Goal: Use online tool/utility: Utilize a website feature to perform a specific function

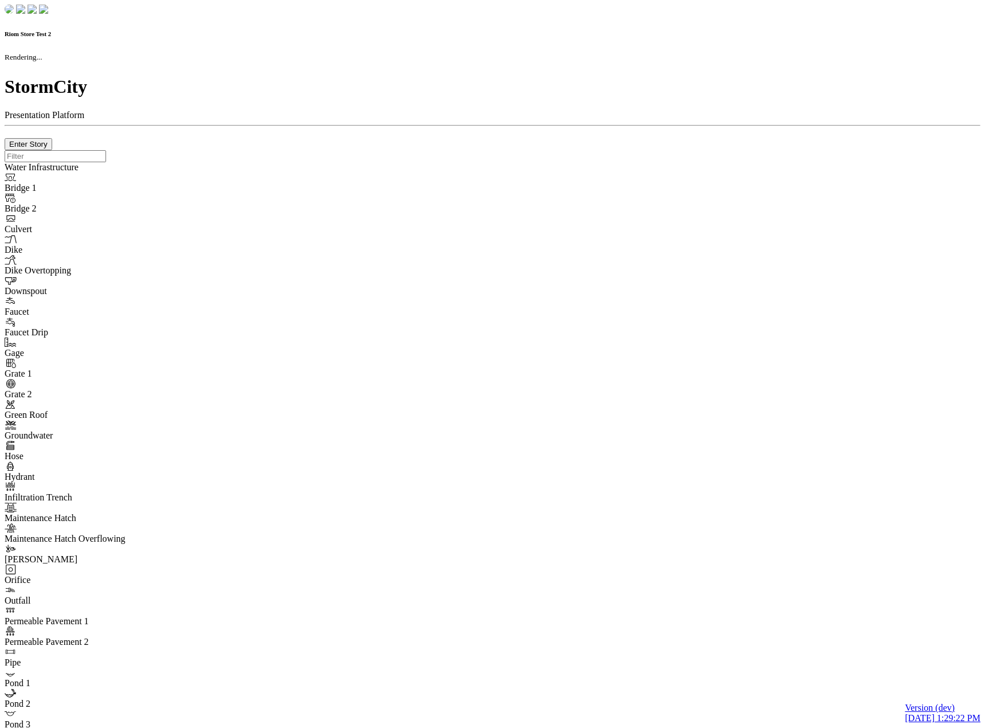
checkbox input "true"
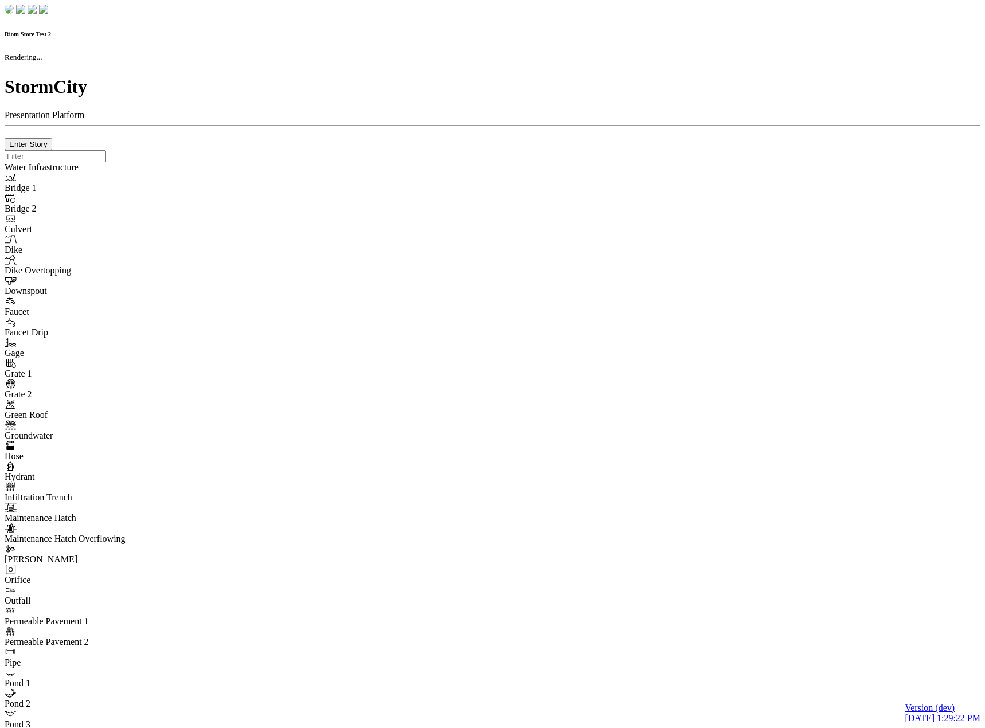
type input "0m"
type textarea "Depth = 0"
checkbox input "true"
select select "CIRCLE"
type input "7"
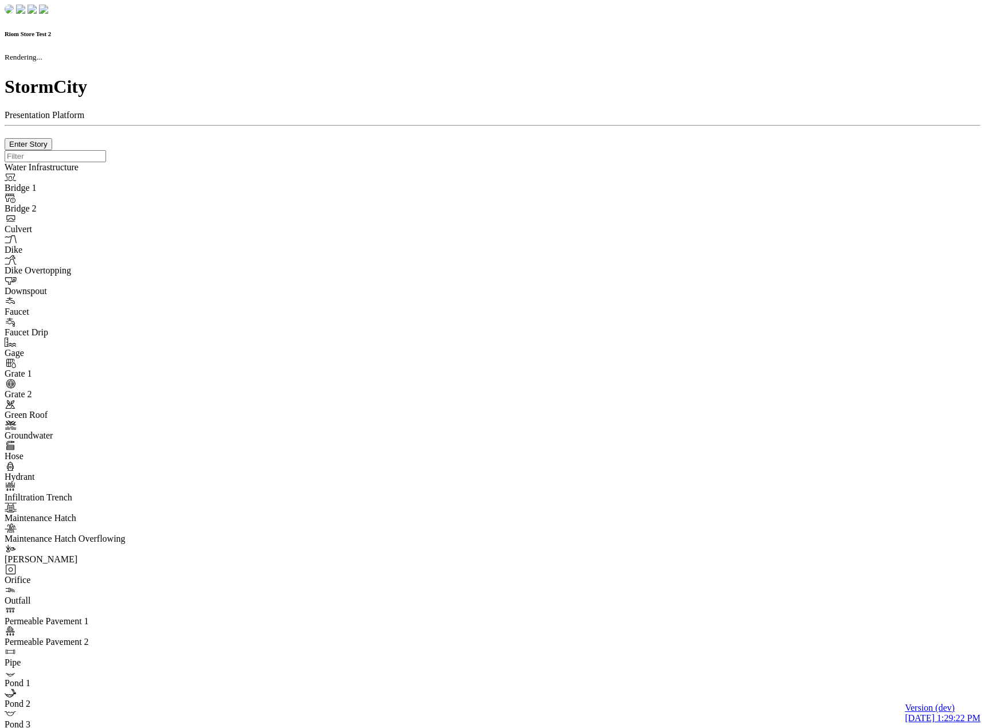
checkbox input "true"
type input "0"
select select "None"
type textarea "<i class="far fa-building"></i>"
type input "7"
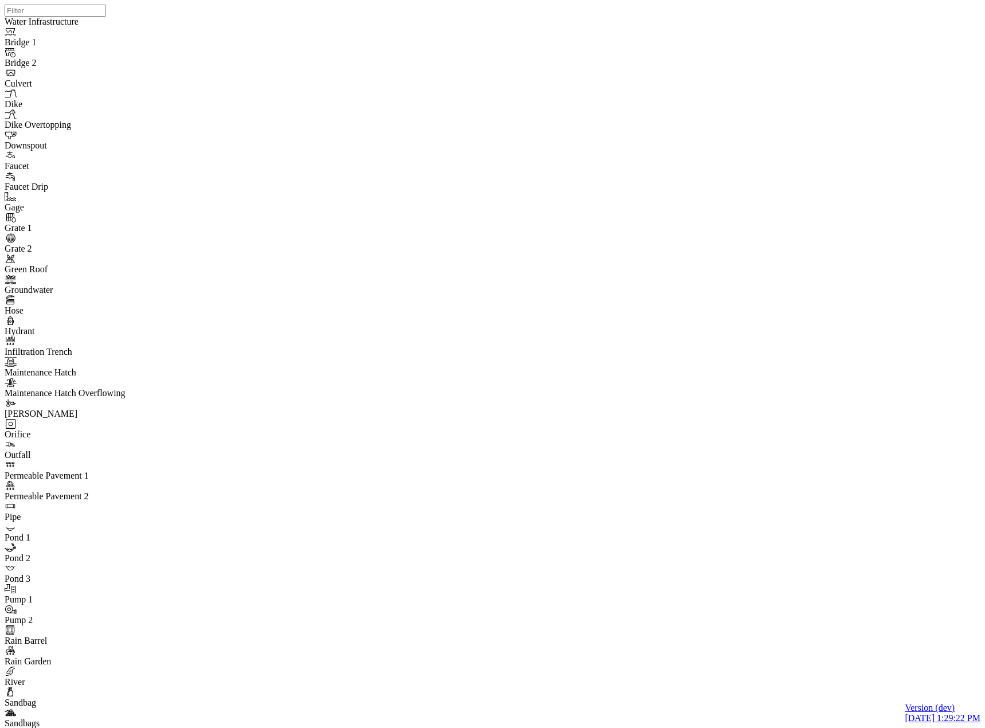
click at [437, 356] on div "JC" at bounding box center [433, 351] width 10 height 10
click at [358, 257] on div "JC" at bounding box center [353, 252] width 10 height 10
click at [475, 233] on div "JC" at bounding box center [470, 228] width 10 height 10
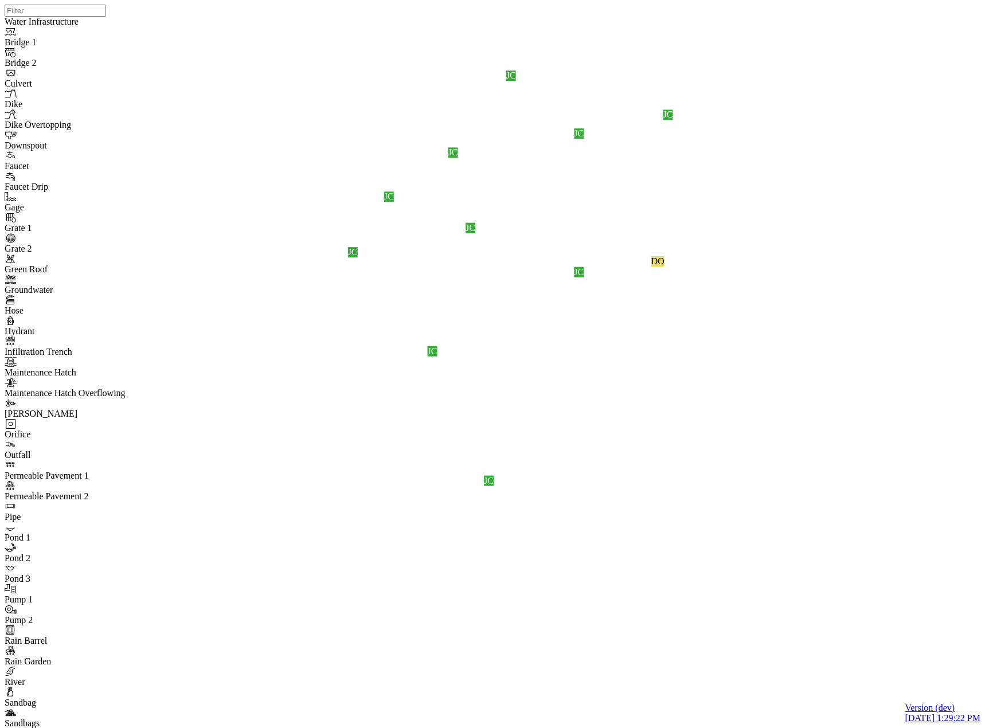
click at [394, 202] on div "JC" at bounding box center [389, 196] width 10 height 10
click at [458, 158] on div "JC" at bounding box center [453, 152] width 10 height 10
click at [583, 277] on div "JC" at bounding box center [579, 272] width 10 height 10
drag, startPoint x: 589, startPoint y: 378, endPoint x: 454, endPoint y: 429, distance: 143.3
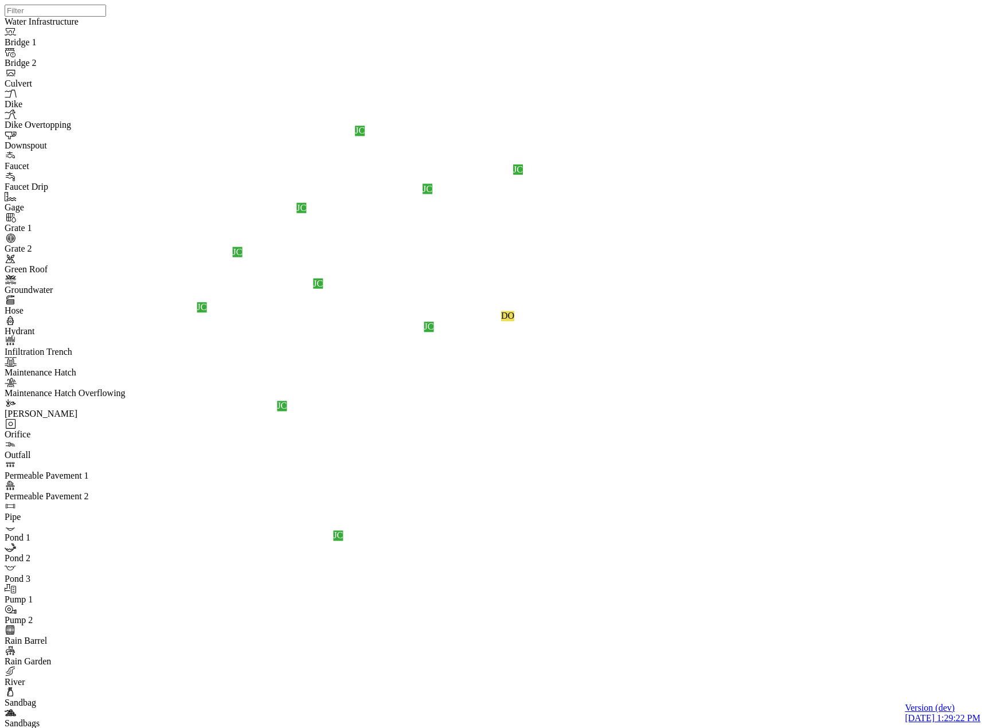
click at [364, 136] on div "JC" at bounding box center [360, 131] width 10 height 10
click at [665, 143] on div "JC JC JC JC JC DO JC JC JC JC JC" at bounding box center [497, 349] width 985 height 699
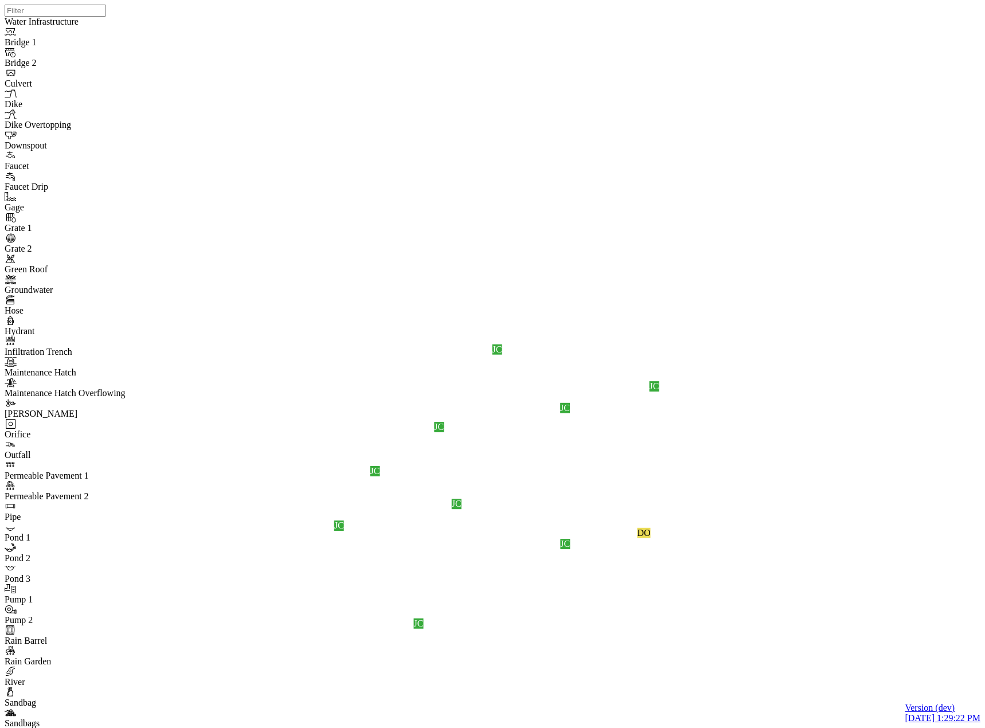
click at [701, 342] on div "JC JC JC JC JC DO JC JC JC JC JC" at bounding box center [497, 349] width 985 height 699
click at [502, 355] on div "JC" at bounding box center [497, 349] width 10 height 10
drag, startPoint x: 662, startPoint y: 340, endPoint x: 774, endPoint y: 209, distance: 172.4
click at [774, 203] on div "JC JC JC JC JC DO JC JC JC JC JC" at bounding box center [497, 349] width 985 height 699
drag, startPoint x: 797, startPoint y: 205, endPoint x: 642, endPoint y: 139, distance: 168.2
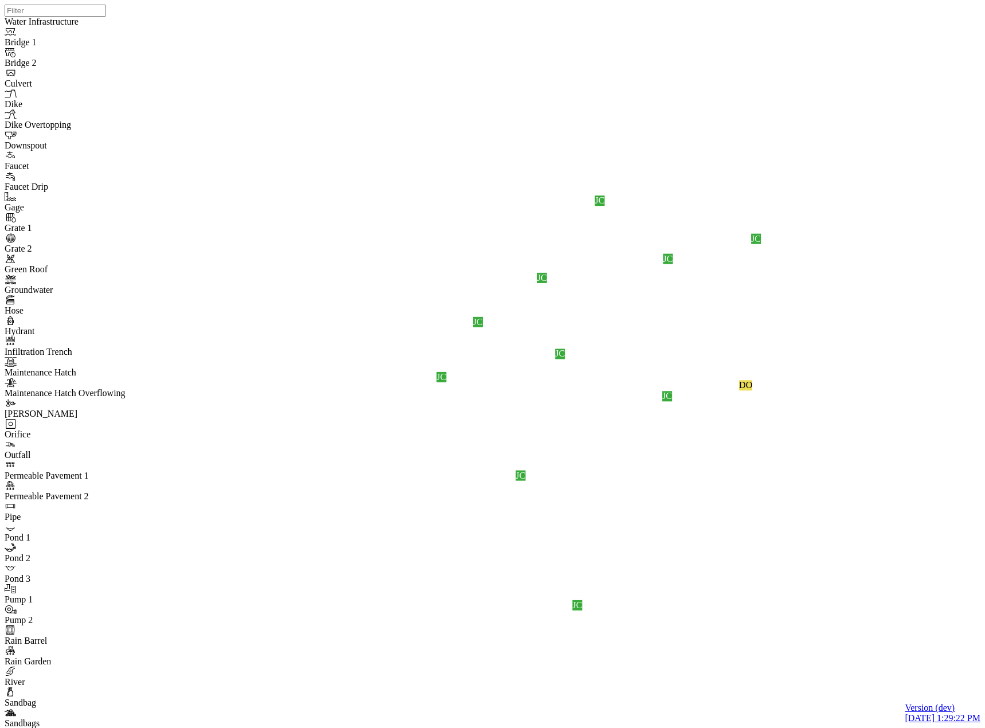
click at [642, 137] on div "JC JC JC JC JC DO JC JC JC JC JC" at bounding box center [497, 349] width 985 height 699
click at [606, 177] on div "JC" at bounding box center [602, 171] width 10 height 10
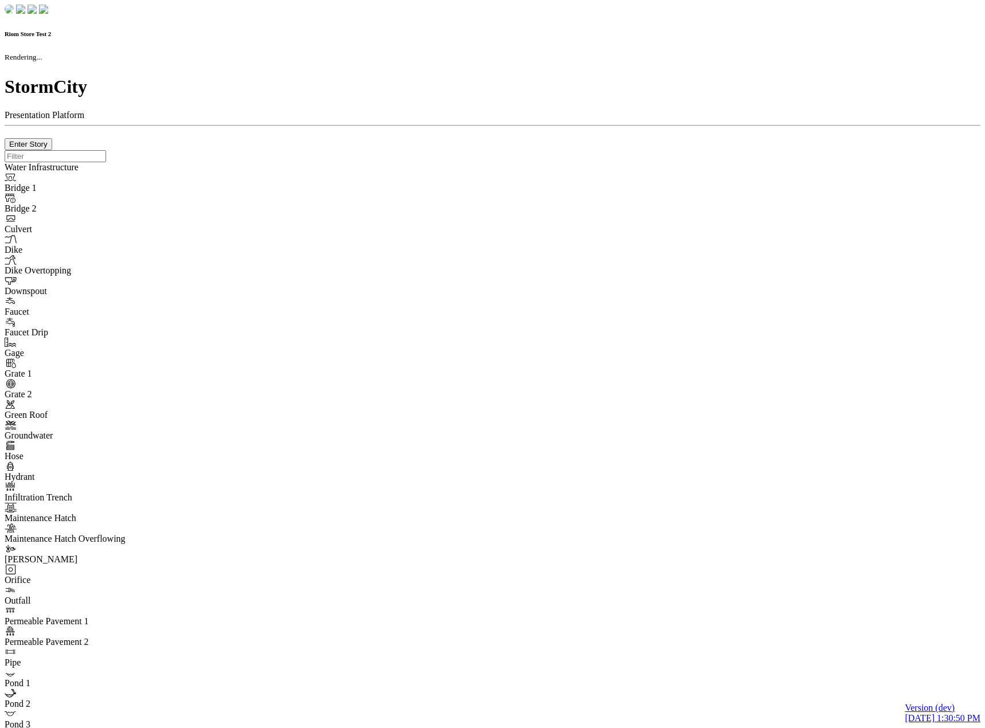
checkbox input "true"
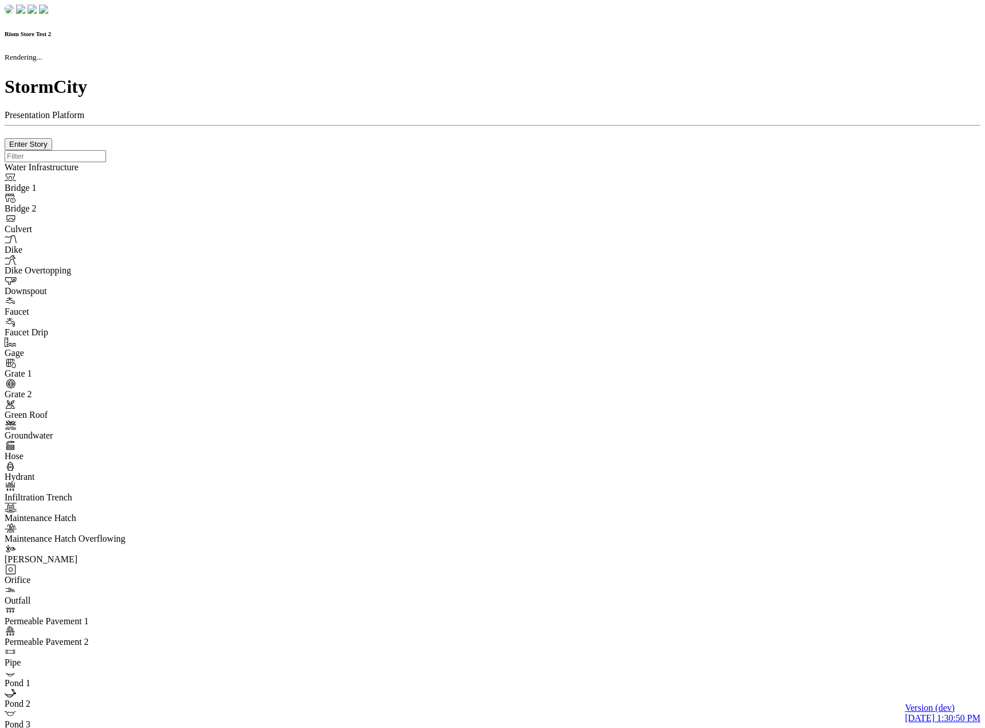
type input "0m"
type textarea "Depth = 0"
checkbox input "true"
select select "CIRCLE"
type input "7"
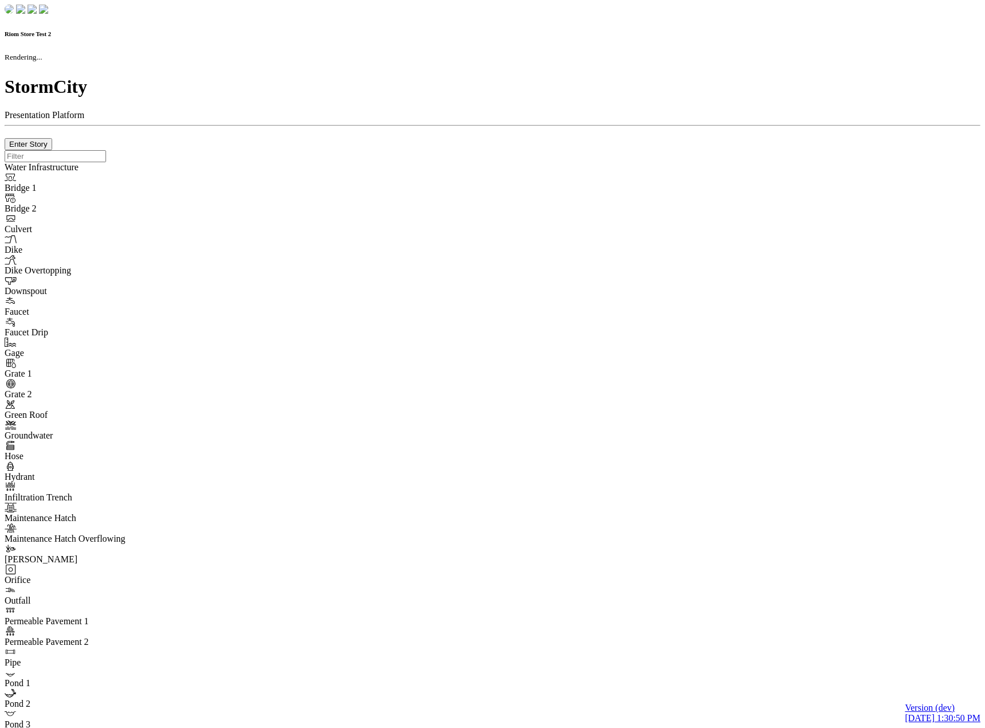
checkbox input "true"
type input "0"
type textarea "<i class="far fa-building"></i>"
select select "None"
type input "7"
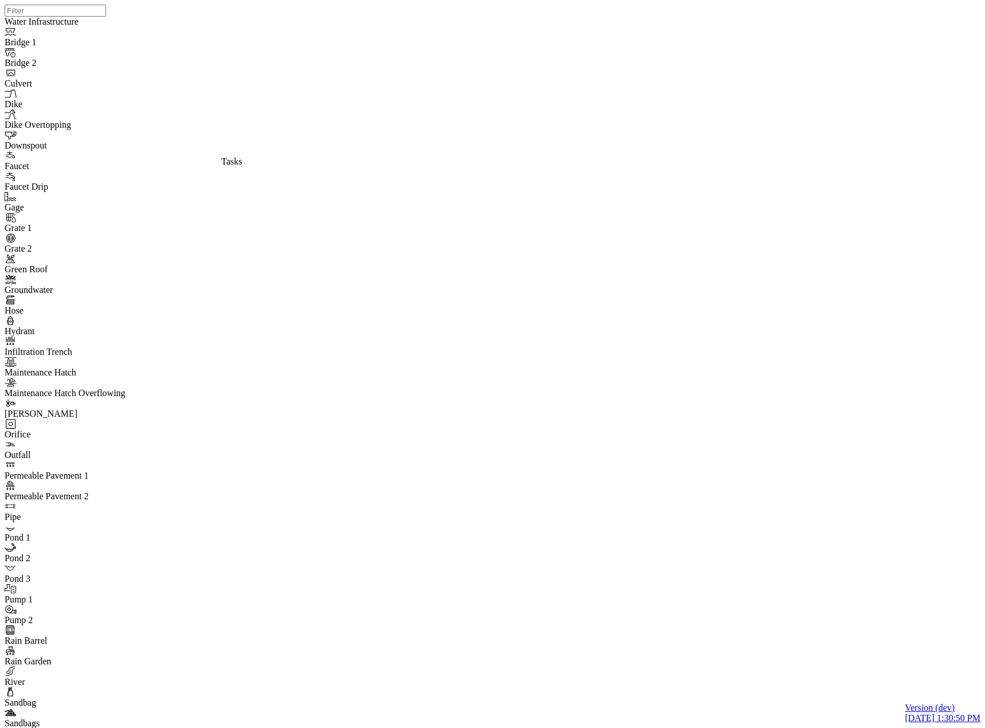
click at [673, 120] on div "JC" at bounding box center [668, 114] width 10 height 10
click at [516, 81] on div "JC" at bounding box center [511, 75] width 10 height 10
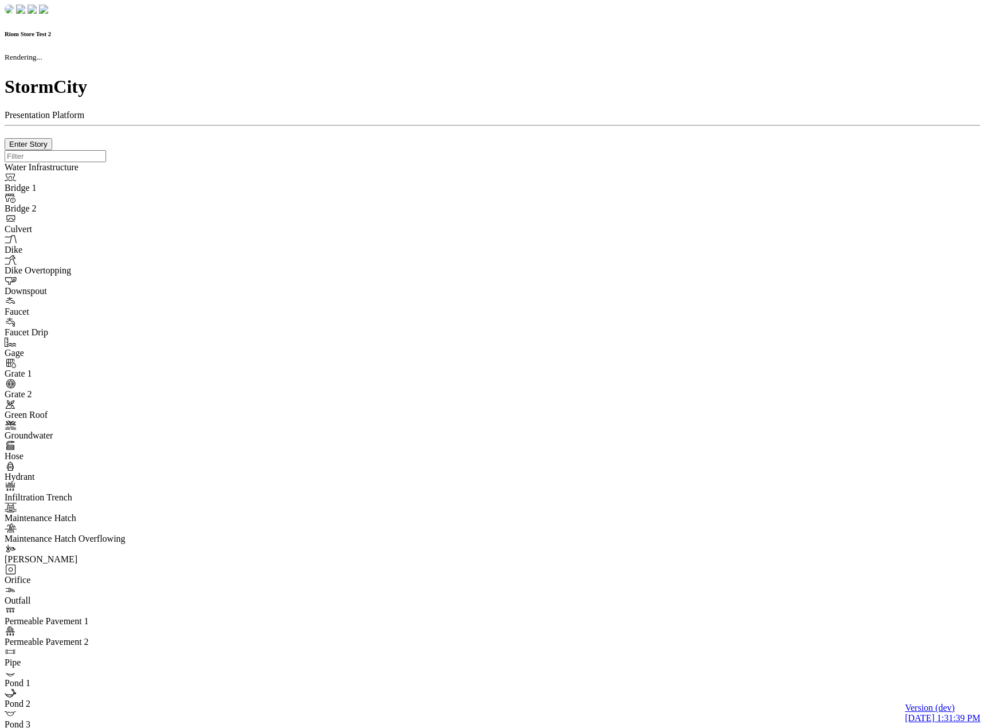
checkbox input "true"
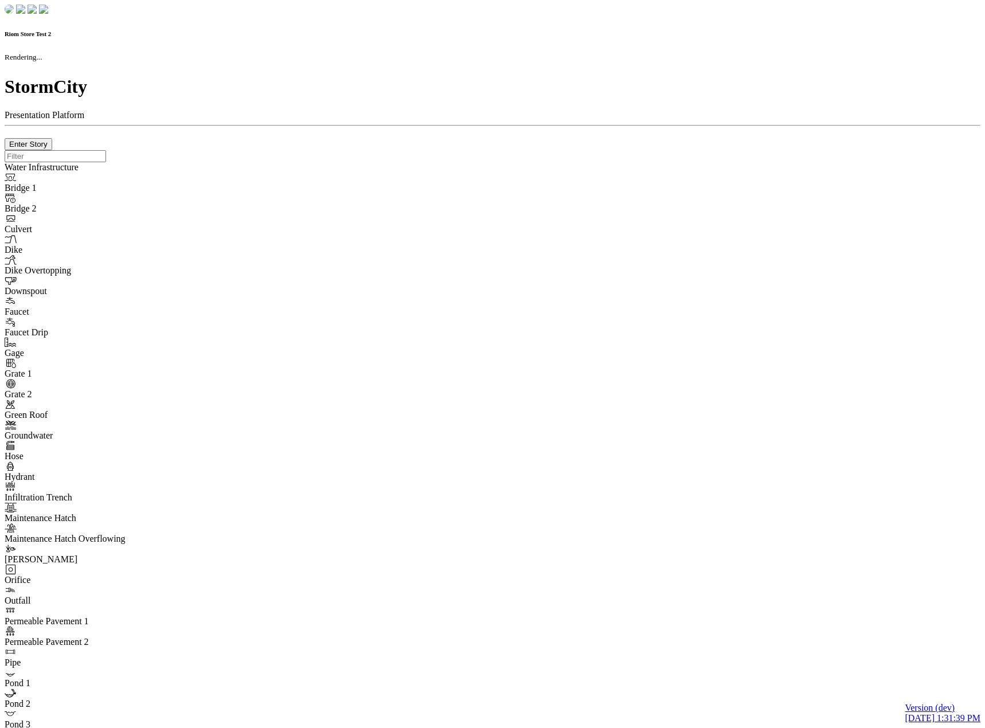
type input "0m"
type textarea "Depth = 0"
checkbox input "true"
select select "CIRCLE"
type input "7"
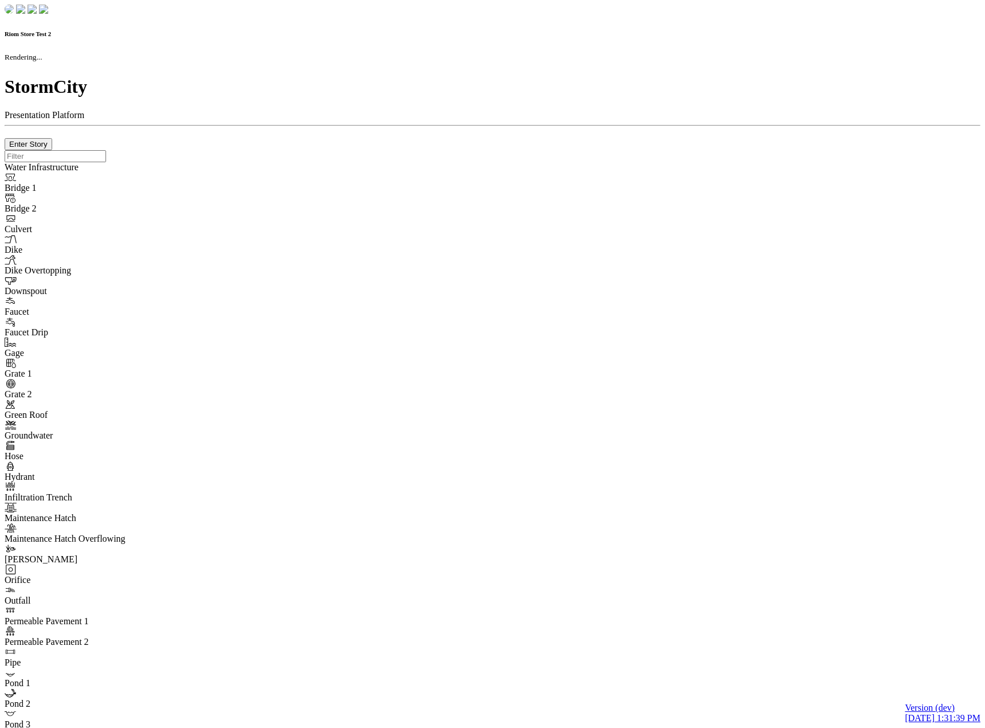
checkbox input "true"
type input "0"
select select "None"
type textarea "<i class="far fa-building"></i>"
type input "7"
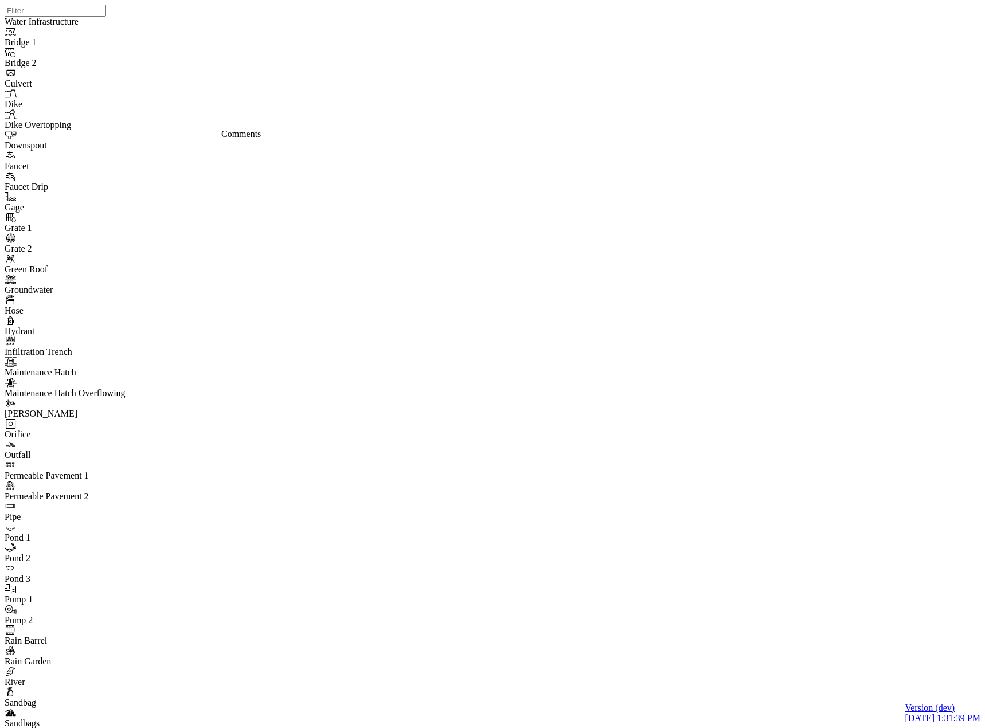
click at [516, 81] on div "JC" at bounding box center [511, 75] width 10 height 10
click at [571, 107] on div "JC JC JC JC JC DO JC JC JC JC JC" at bounding box center [497, 349] width 985 height 699
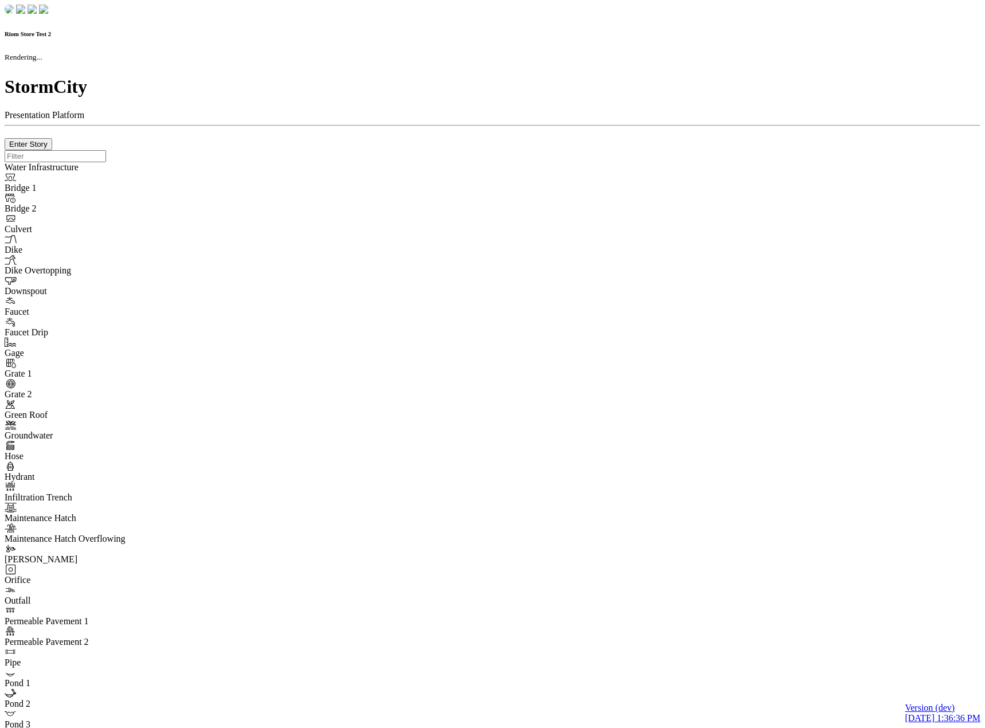
checkbox input "true"
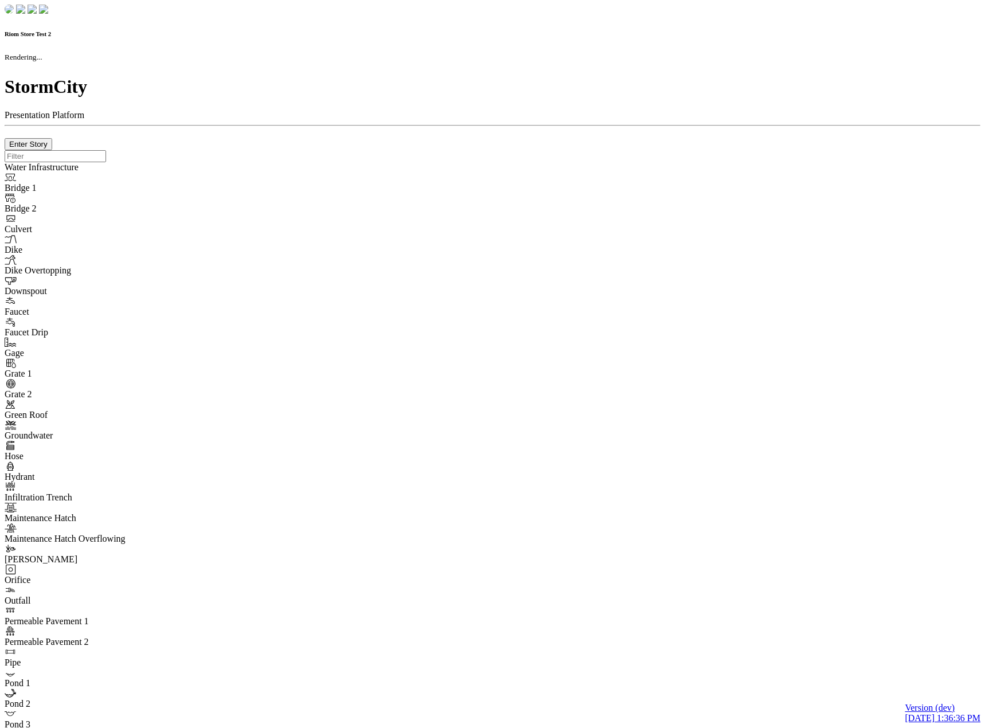
type input "0m"
type textarea "Depth = 0"
checkbox input "true"
select select "CIRCLE"
type input "7"
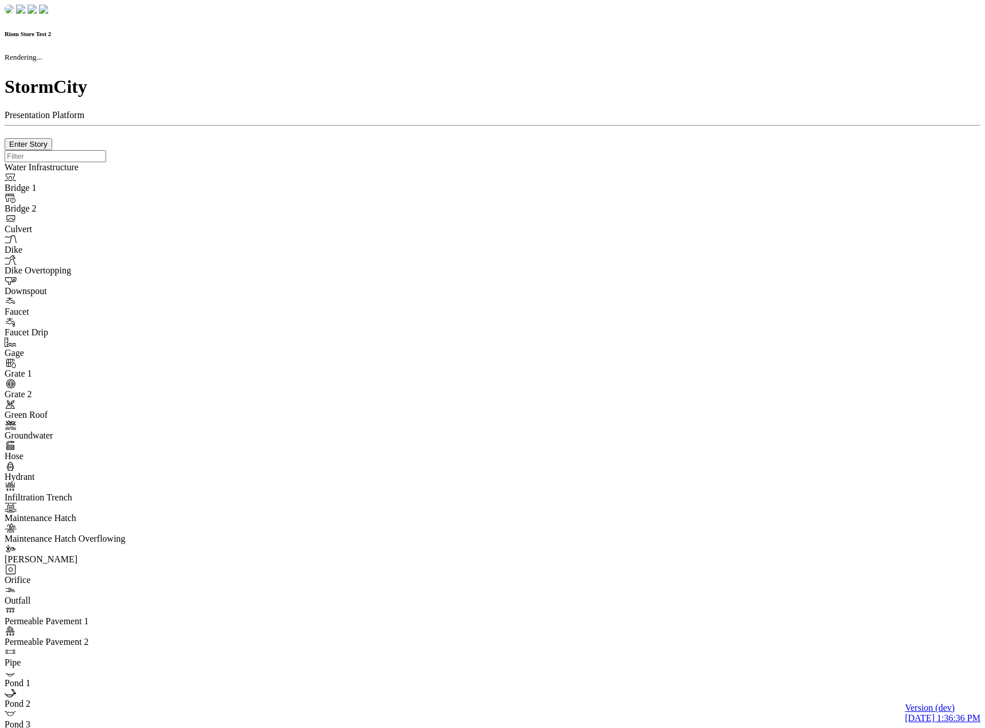
checkbox input "true"
type input "0"
select select "None"
type textarea "<i class="far fa-building"></i>"
type input "7"
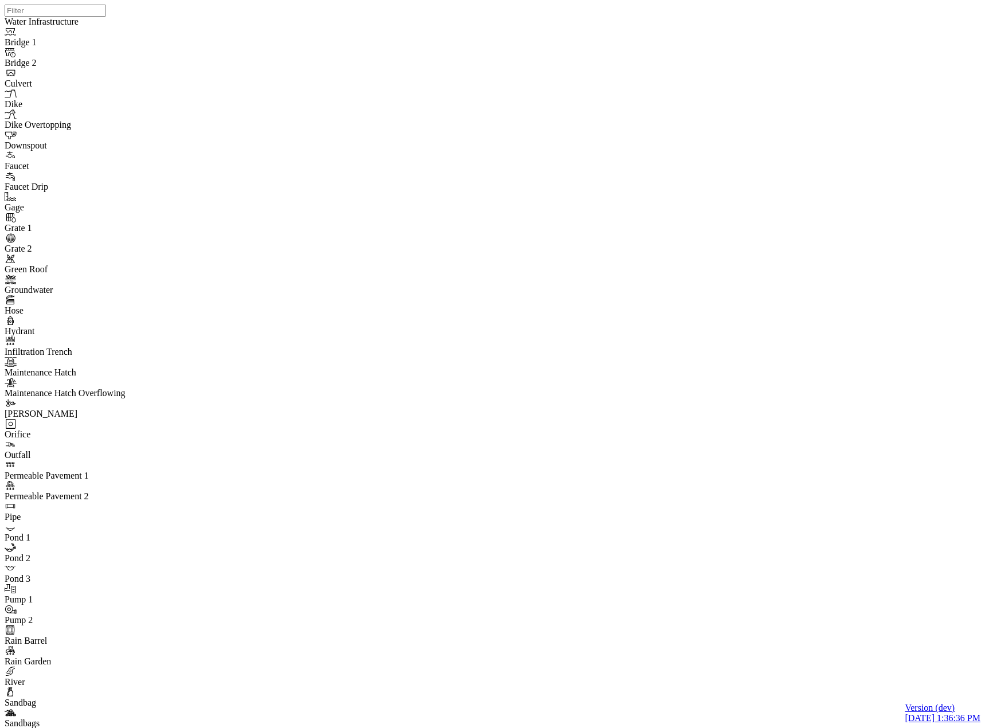
click at [516, 81] on div "JC" at bounding box center [511, 75] width 10 height 10
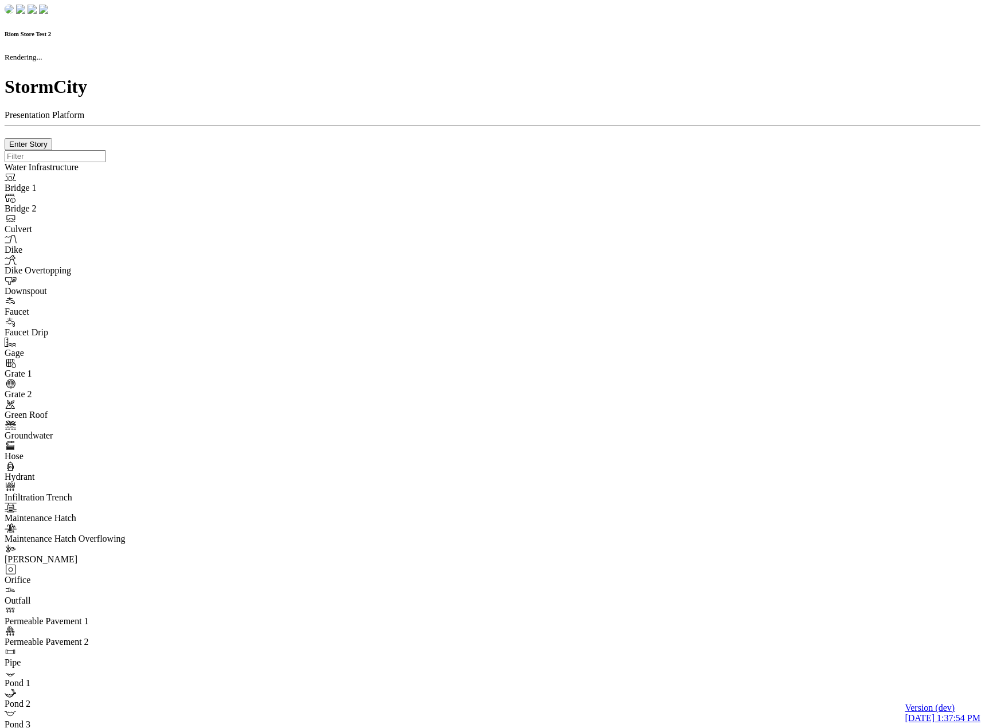
checkbox input "true"
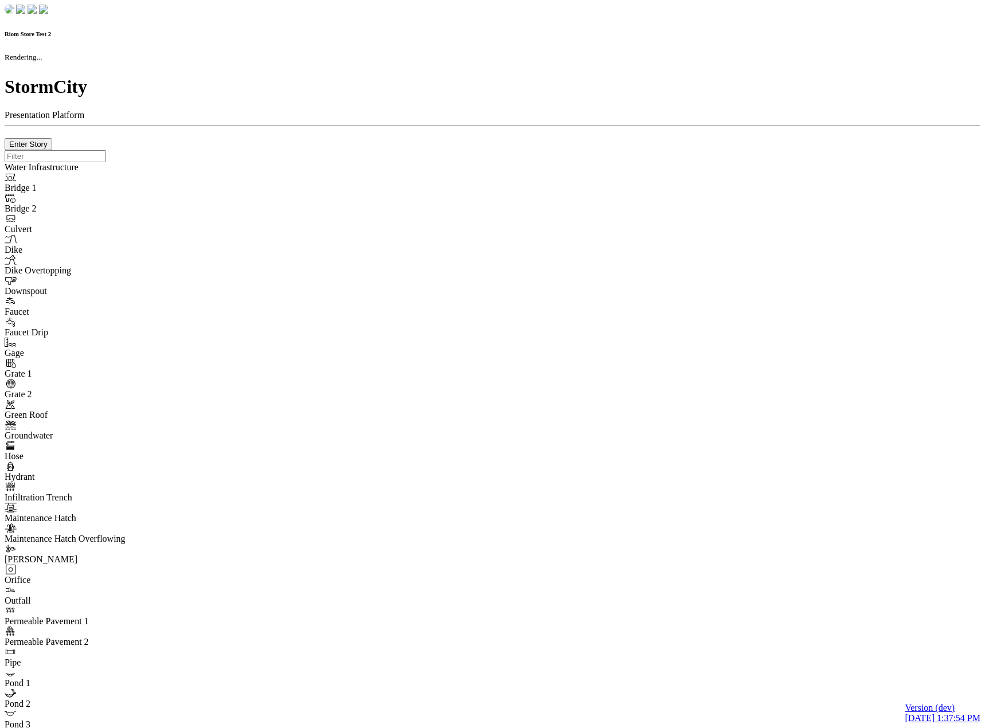
type input "0m"
type textarea "Depth = 0"
checkbox input "true"
select select "CIRCLE"
type input "7"
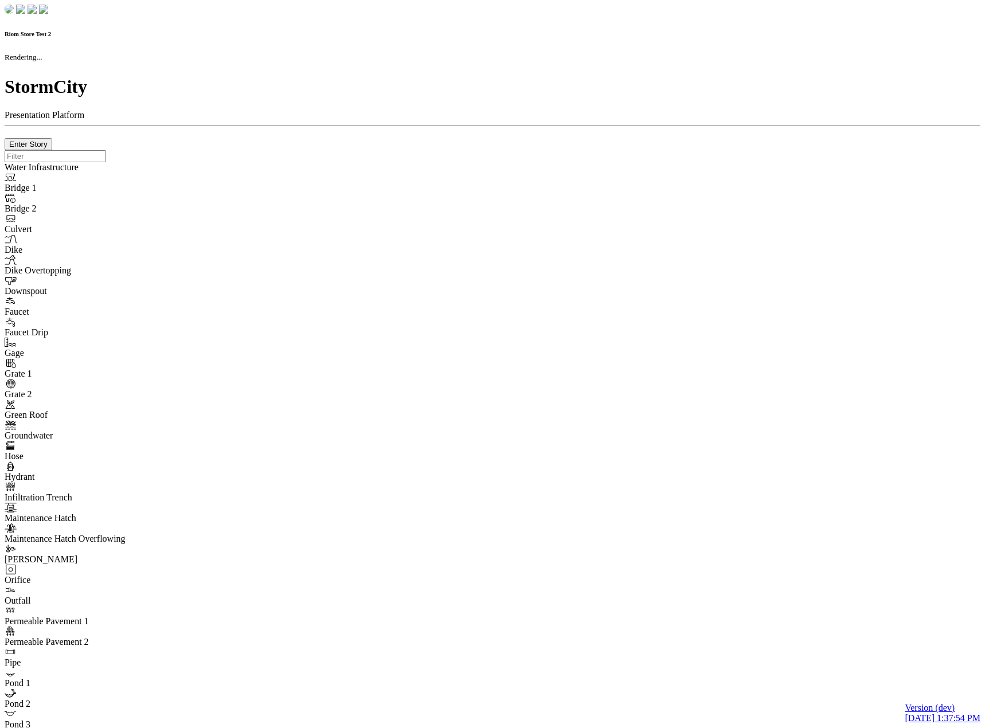
checkbox input "true"
type input "0"
select select "None"
type textarea "<i class="far fa-building"></i>"
type input "7"
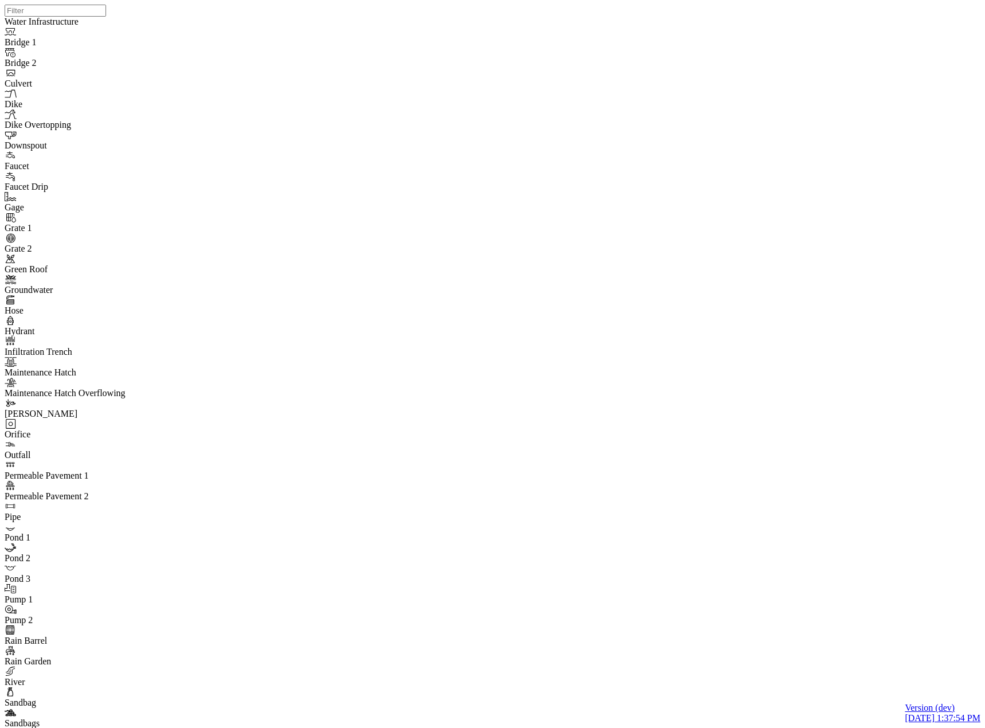
click at [516, 81] on div "JC" at bounding box center [511, 75] width 10 height 10
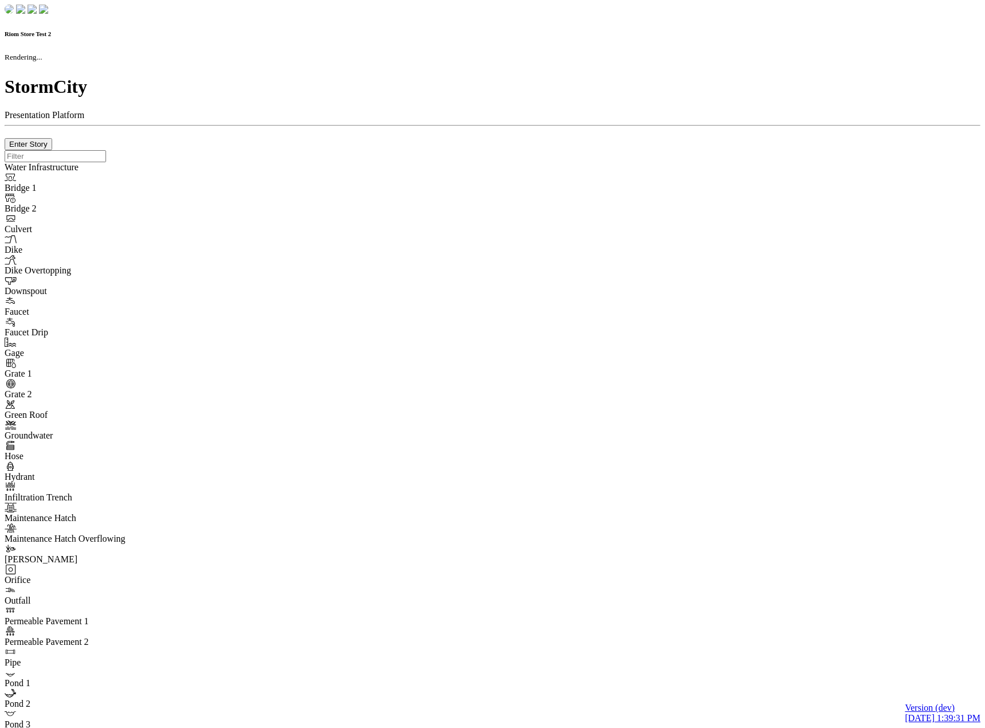
checkbox input "true"
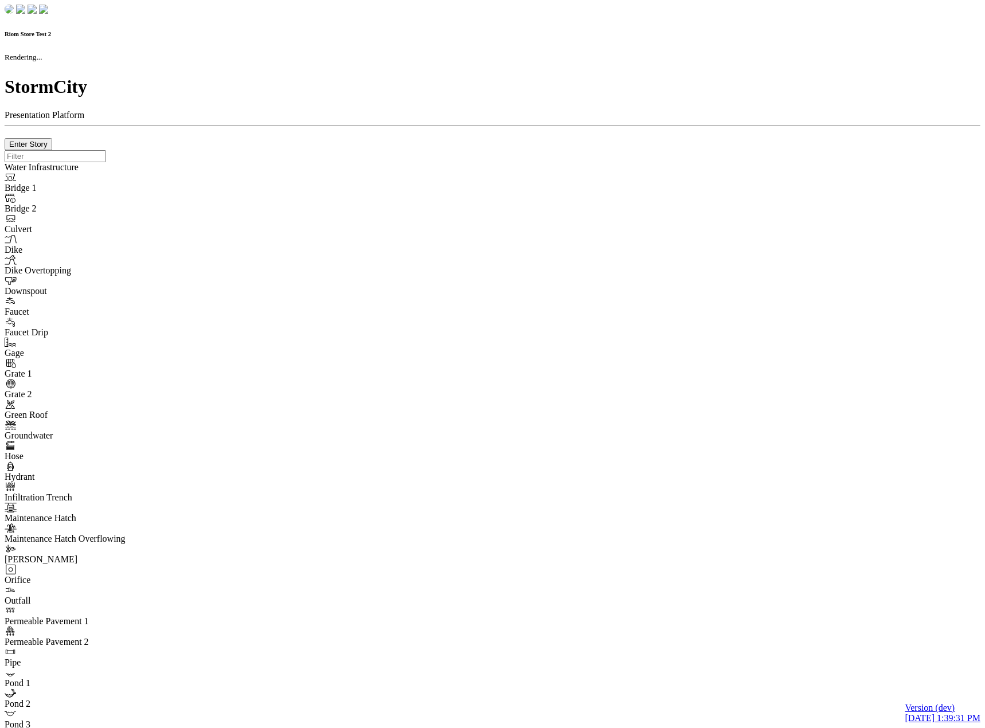
type input "0m"
type textarea "Depth = 0"
checkbox input "true"
select select "CIRCLE"
type input "7"
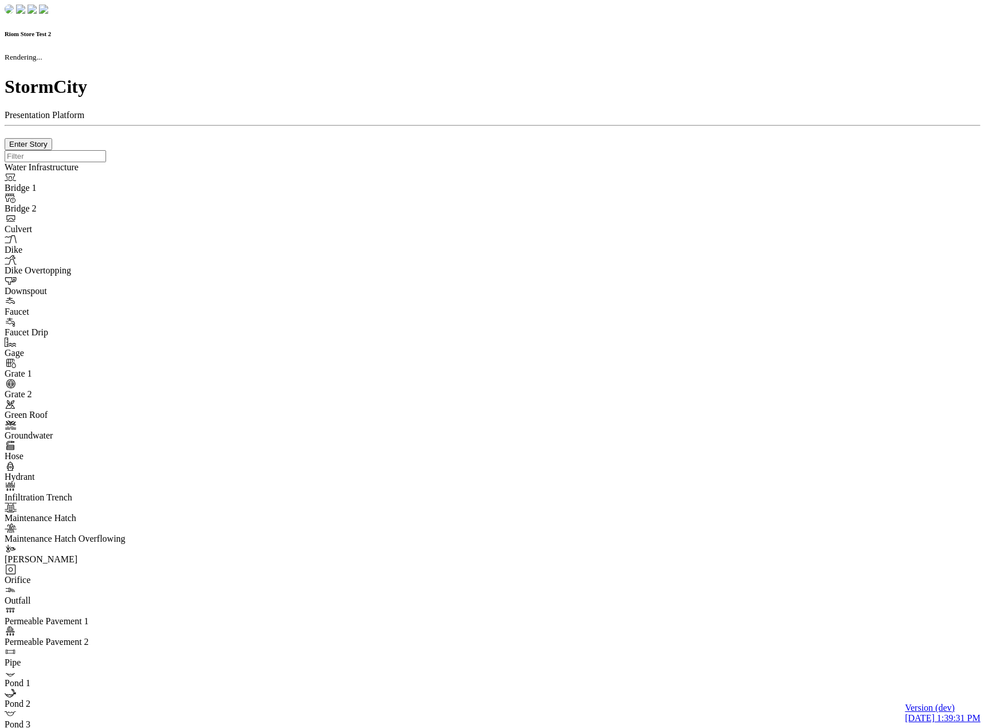
checkbox input "true"
type input "0"
select select "None"
type textarea "<i class="far fa-building"></i>"
type input "7"
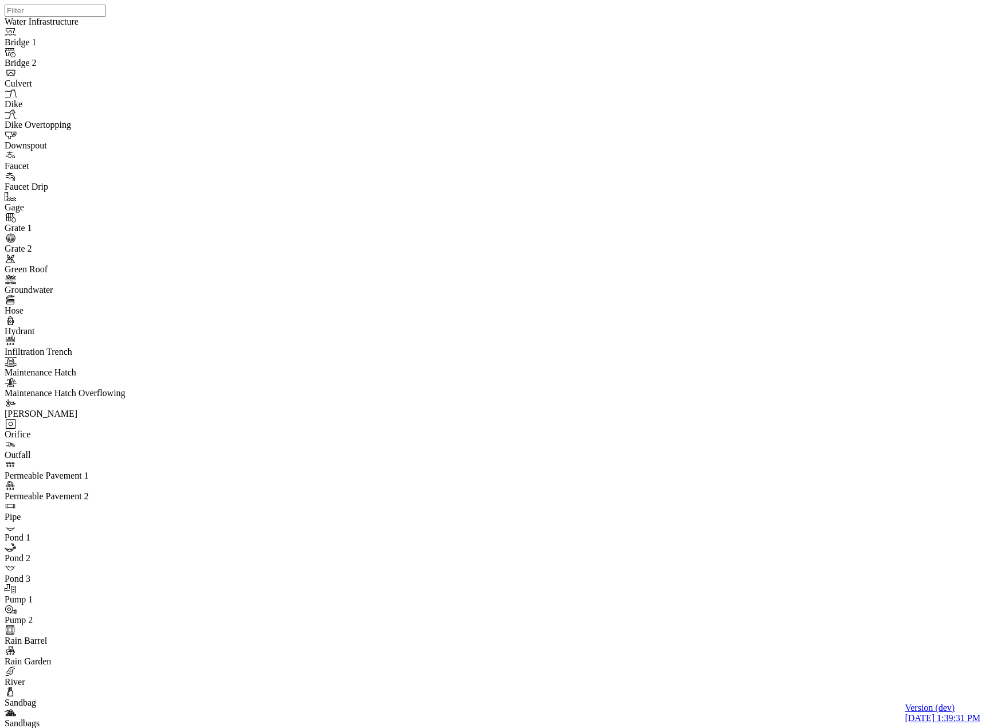
drag, startPoint x: 67, startPoint y: 610, endPoint x: 199, endPoint y: 232, distance: 401.1
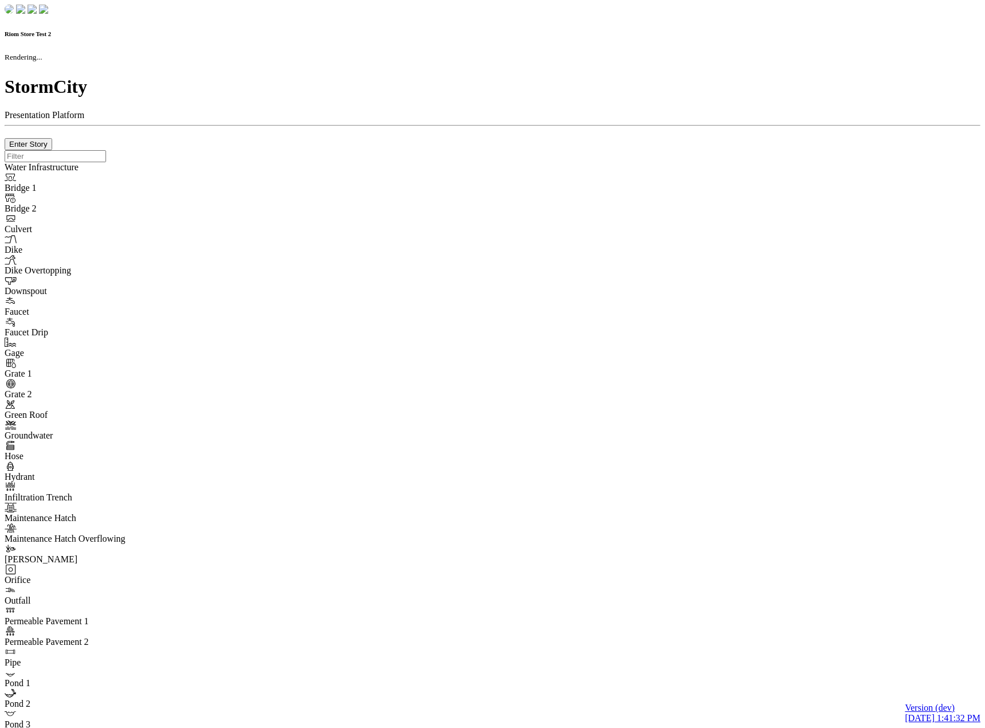
checkbox input "true"
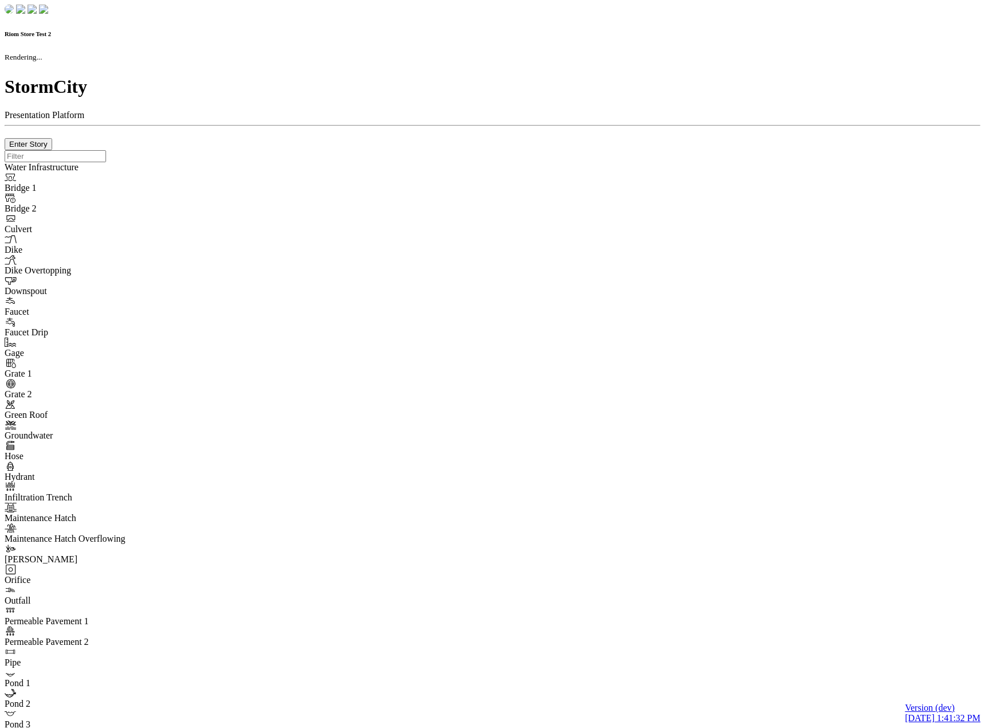
type input "0m"
type textarea "Depth = 0"
checkbox input "true"
select select "CIRCLE"
type input "7"
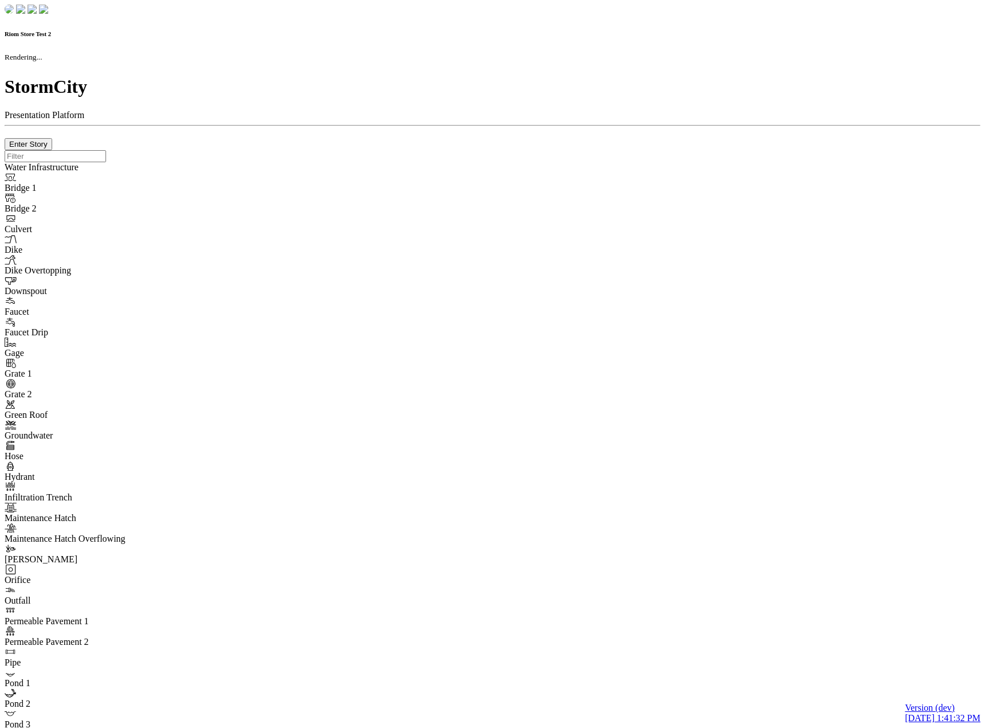
checkbox input "true"
type input "0"
select select "None"
type textarea "<i class="far fa-building"></i>"
type input "7"
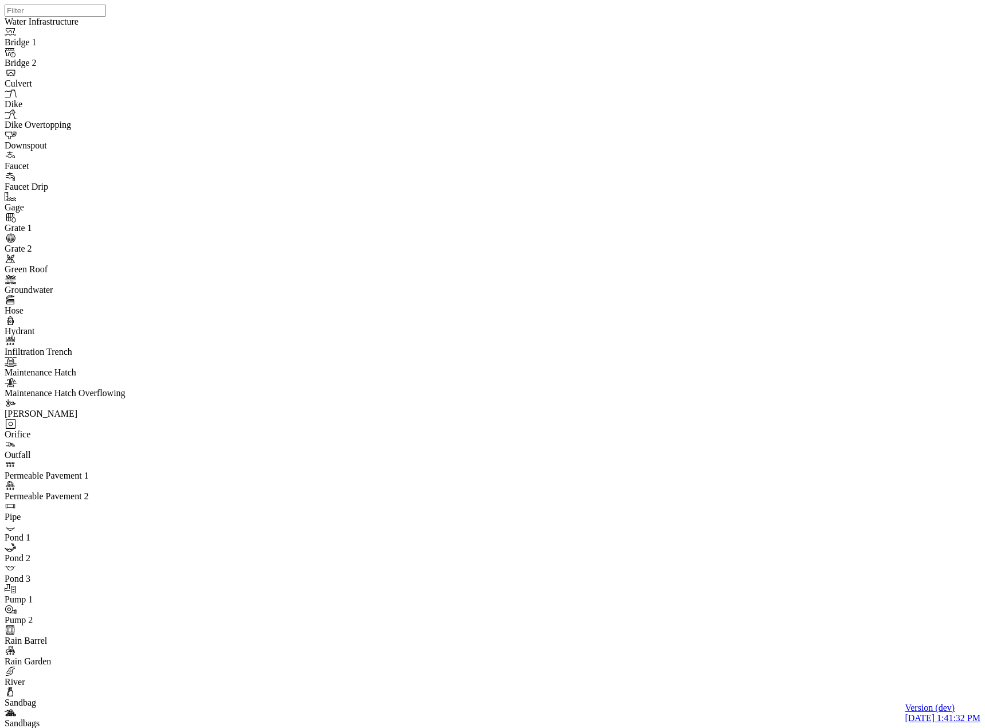
click at [516, 81] on div "JC" at bounding box center [511, 75] width 10 height 10
click at [673, 120] on div "JC" at bounding box center [668, 114] width 10 height 10
click at [583, 139] on div "JC" at bounding box center [579, 133] width 10 height 10
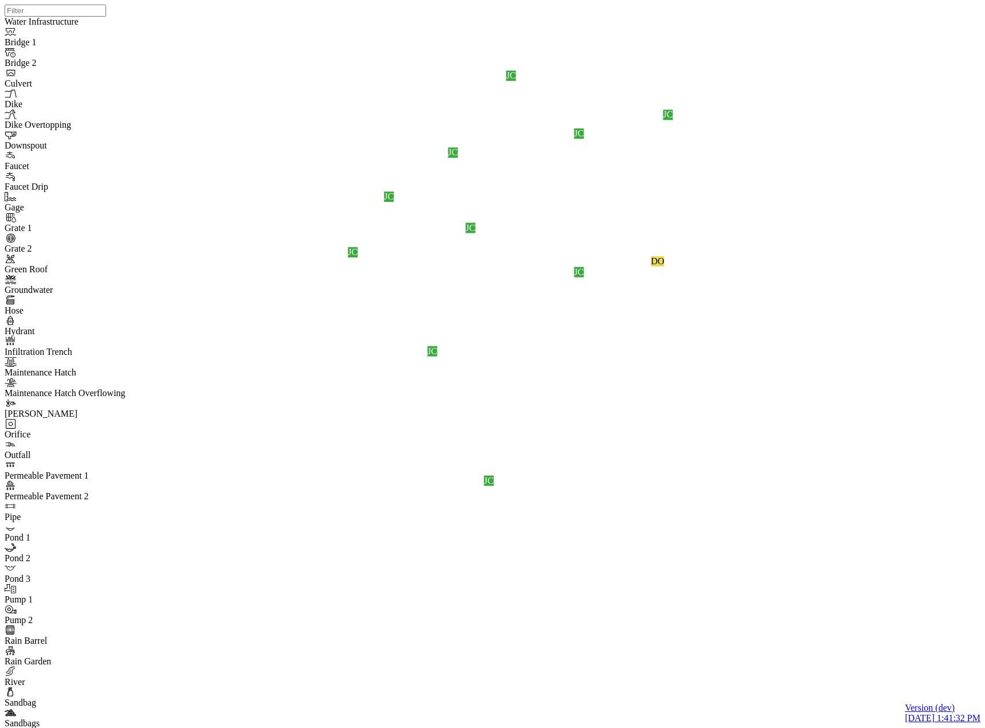
click at [458, 158] on div "JC" at bounding box center [453, 152] width 10 height 10
click at [475, 233] on div "JC" at bounding box center [470, 228] width 10 height 10
click at [394, 202] on div "JC" at bounding box center [389, 196] width 10 height 10
click at [358, 257] on div "JC" at bounding box center [353, 252] width 10 height 10
click at [437, 356] on div "JC" at bounding box center [433, 351] width 10 height 10
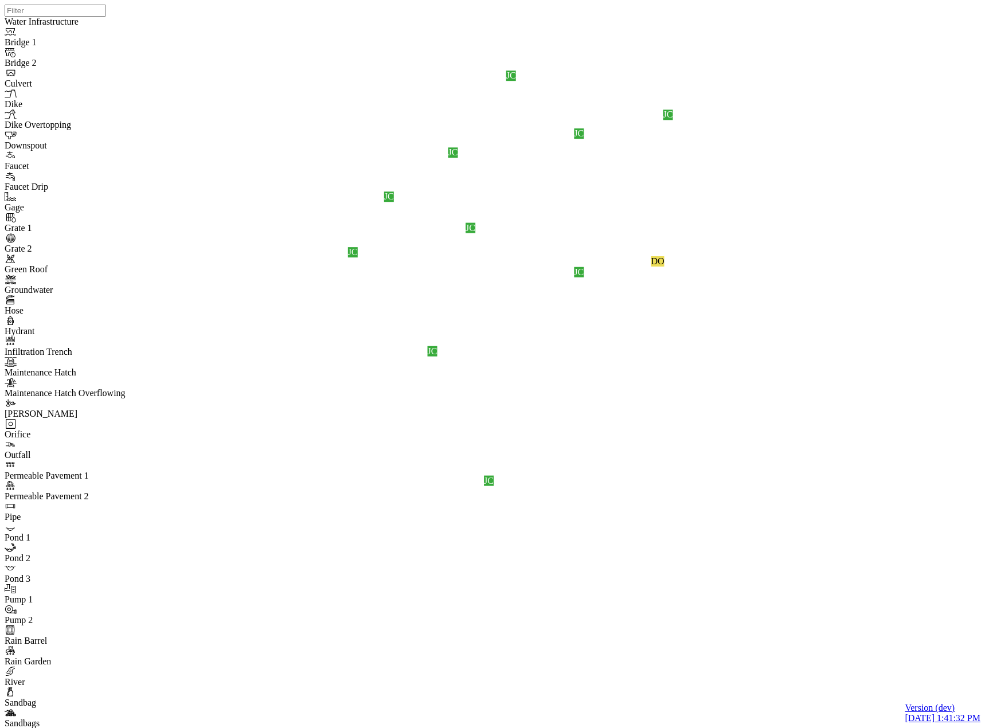
click at [493, 486] on div "JC" at bounding box center [489, 481] width 10 height 10
click at [358, 257] on div "JC" at bounding box center [353, 252] width 10 height 10
click at [574, 367] on div "JC JC JC JC JC DO JC JC JC JC JC" at bounding box center [497, 349] width 985 height 699
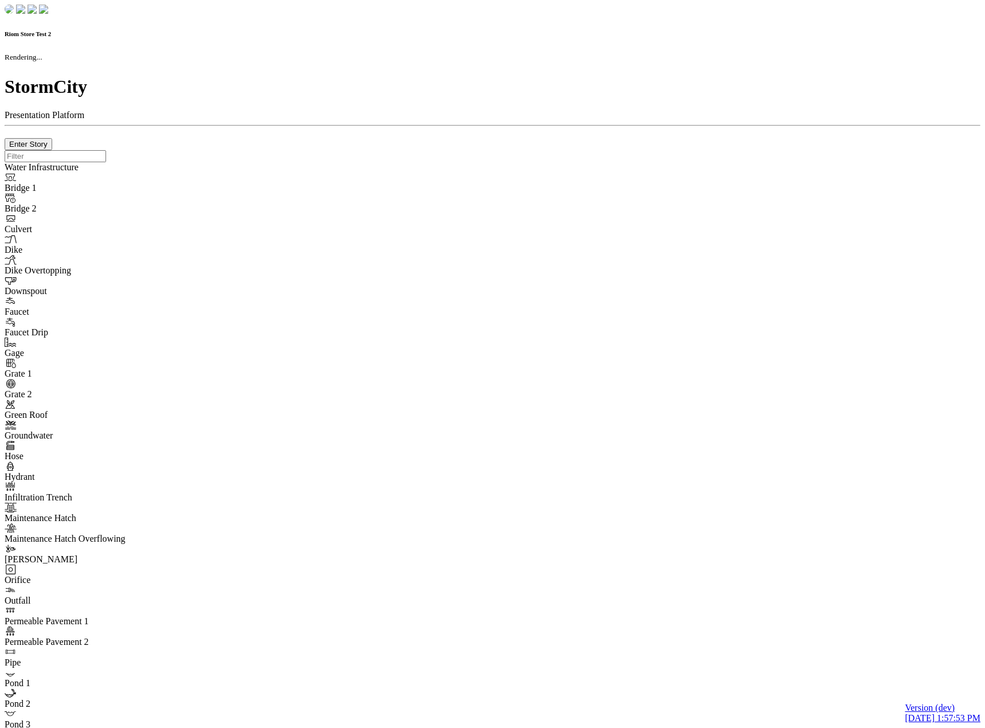
checkbox input "true"
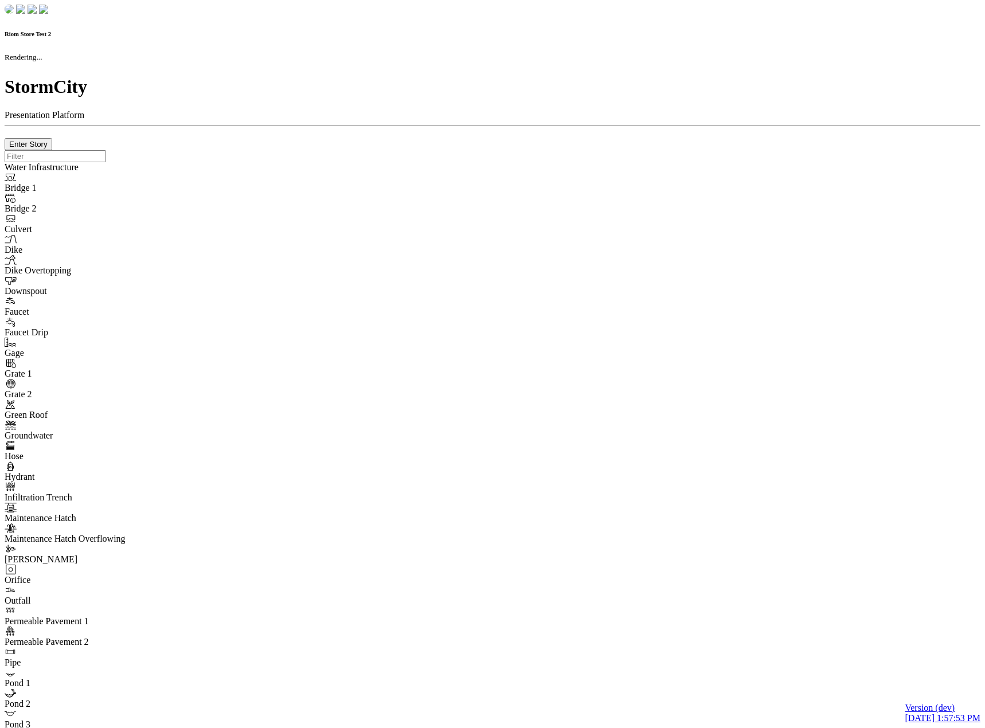
type input "0m"
type textarea "Depth = 0"
checkbox input "true"
select select "CIRCLE"
type input "7"
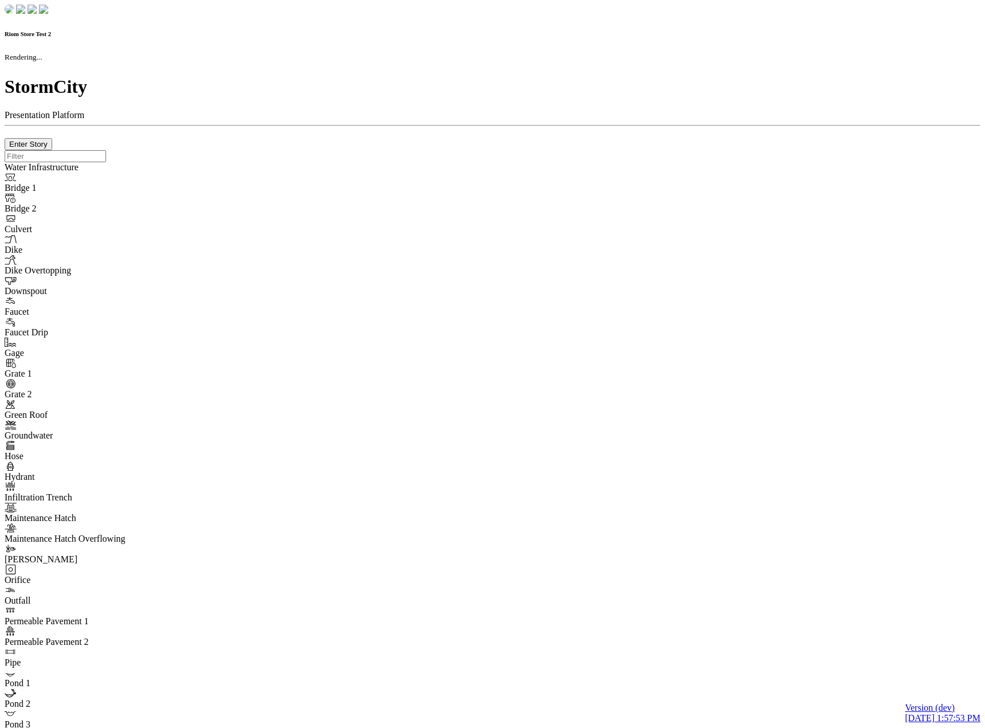
checkbox input "true"
type input "0"
type textarea "<i class="far fa-building"></i>"
select select "None"
type input "7"
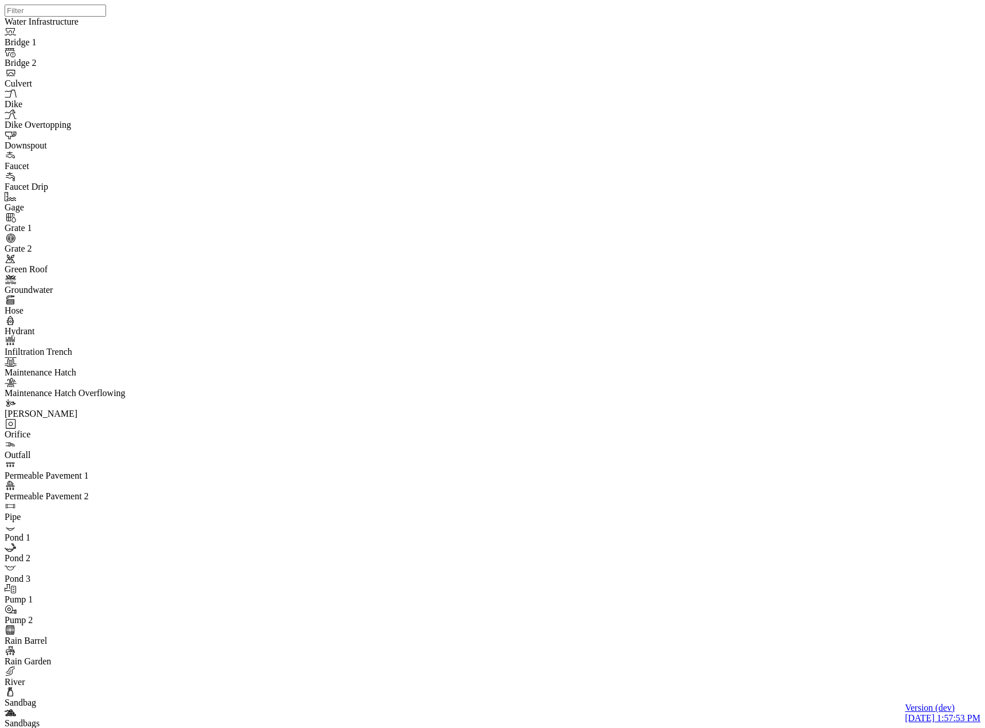
drag, startPoint x: 140, startPoint y: 68, endPoint x: 163, endPoint y: 99, distance: 37.7
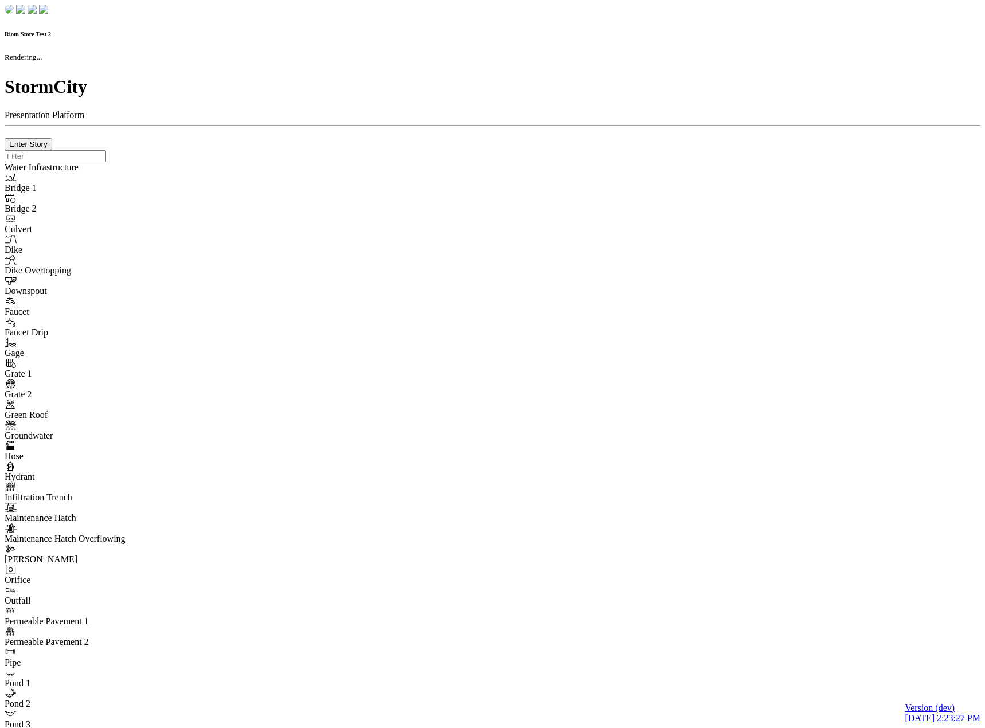
checkbox input "true"
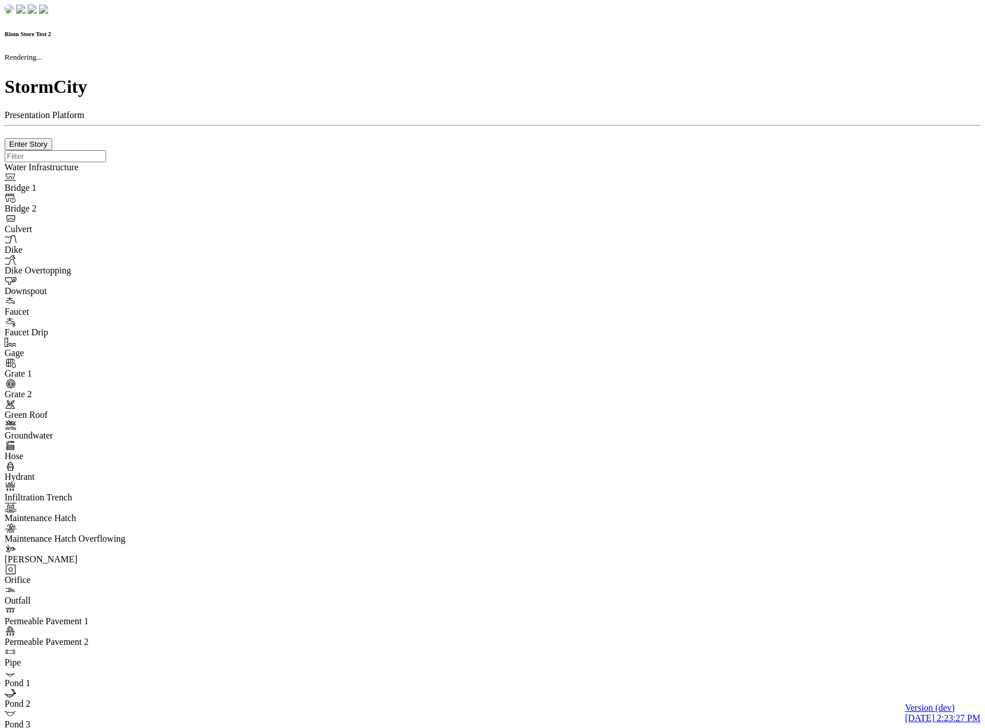
type input "0m"
type textarea "Depth = 0"
checkbox input "true"
select select "CIRCLE"
type input "7"
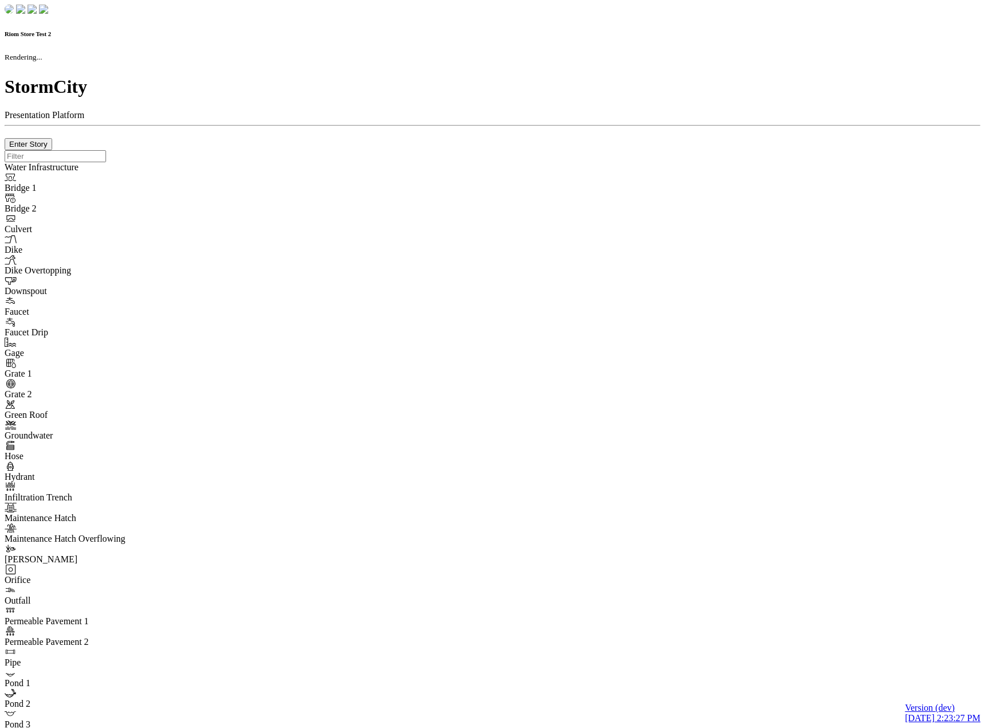
checkbox input "true"
type input "0"
type textarea "<i class="far fa-building"></i>"
select select "None"
type input "7"
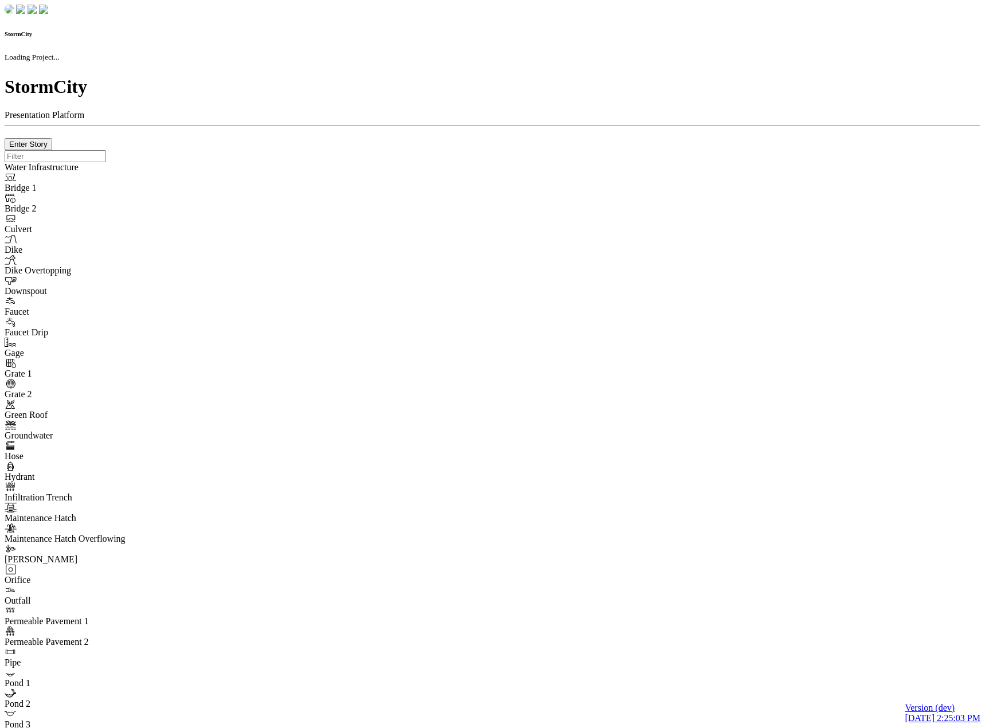
select select "CIRCLE"
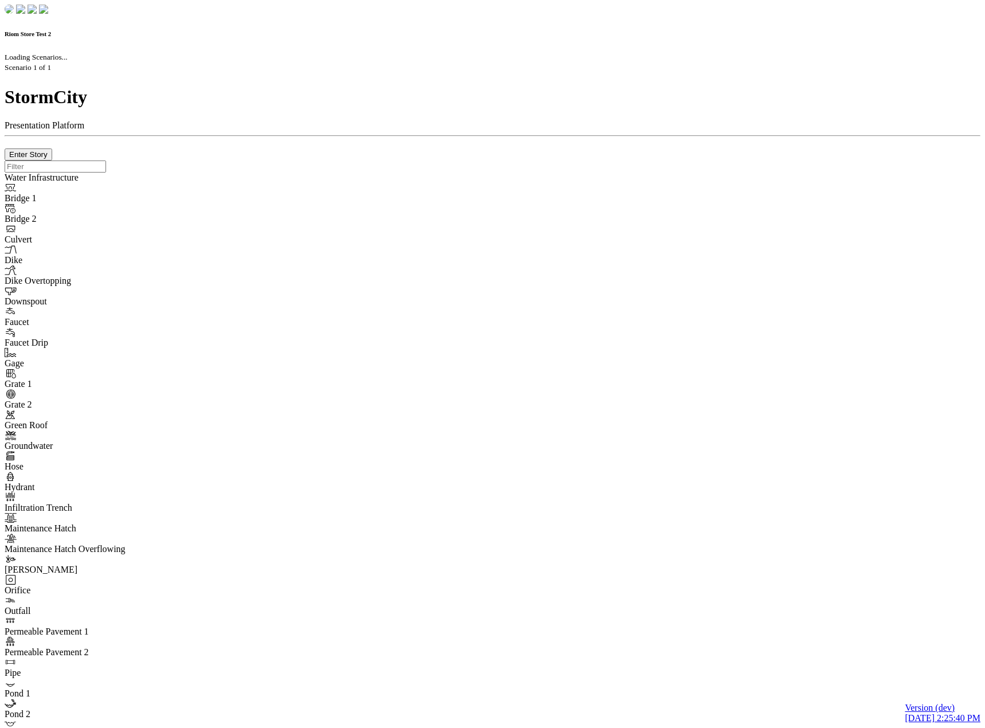
select select "CIRCLE"
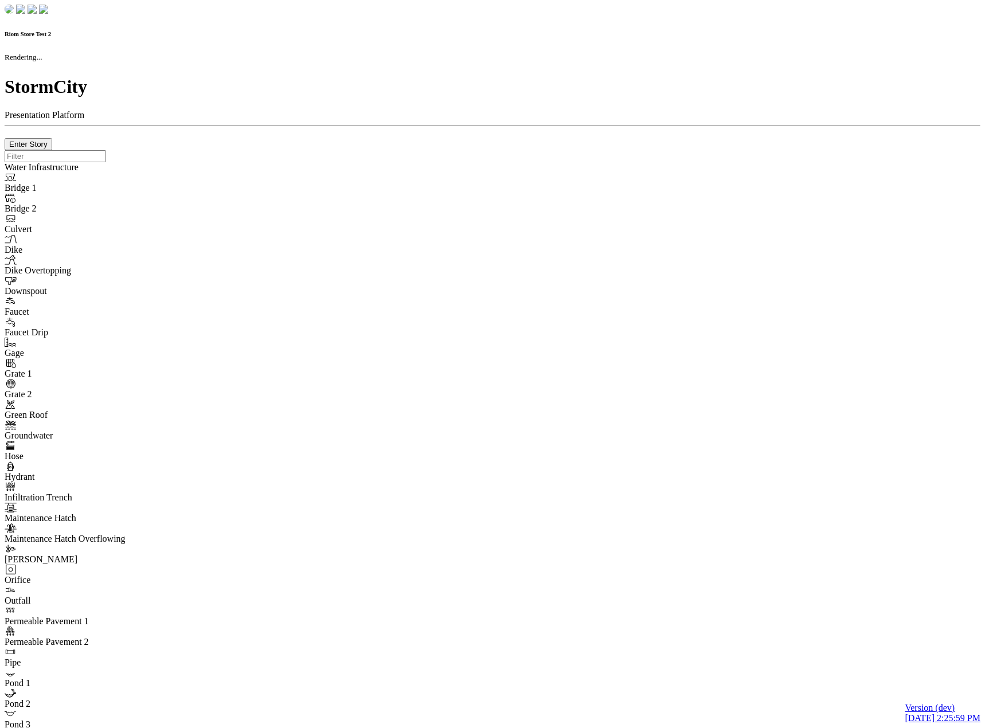
checkbox input "true"
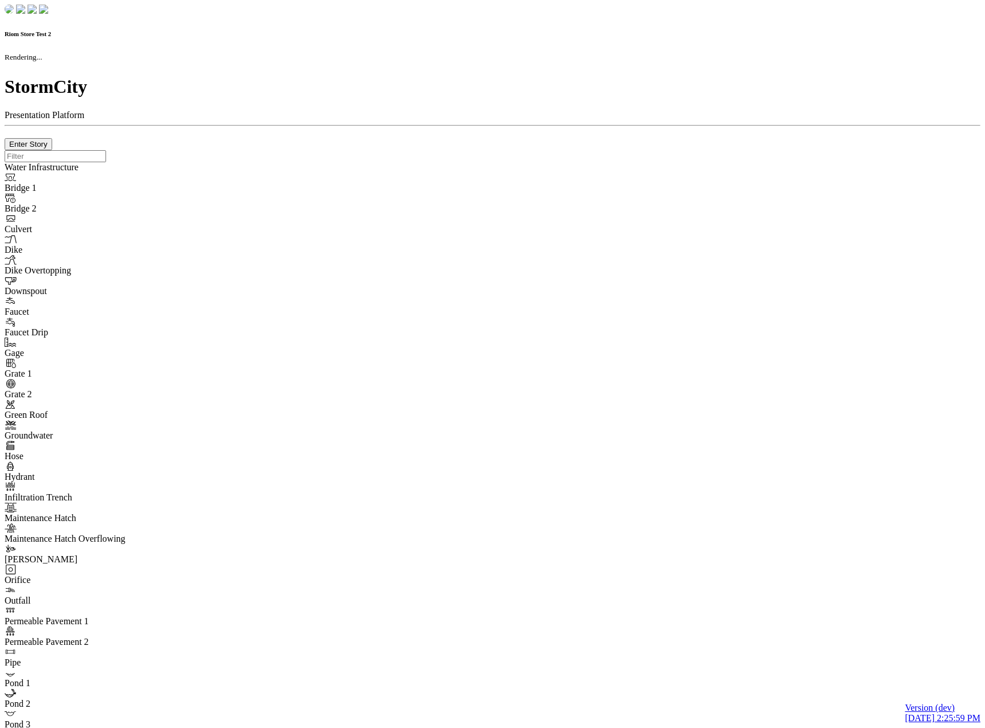
type input "0m"
type textarea "Depth = 0"
checkbox input "true"
select select "CIRCLE"
type input "7"
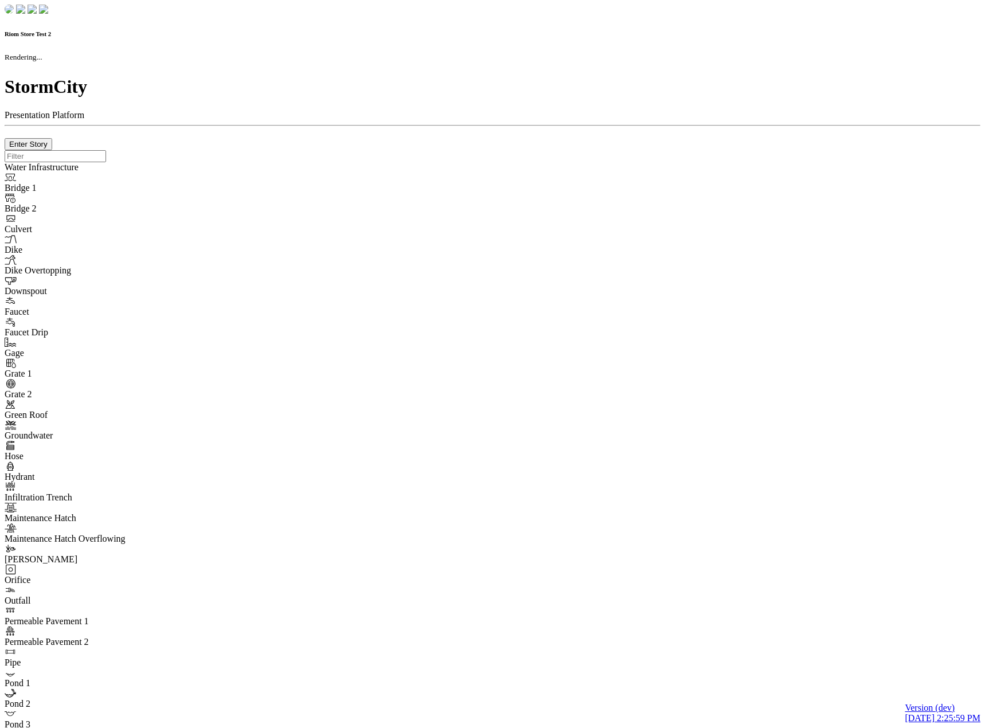
checkbox input "true"
type input "0"
type textarea "<i class="far fa-building"></i>"
type input "7"
select select "None"
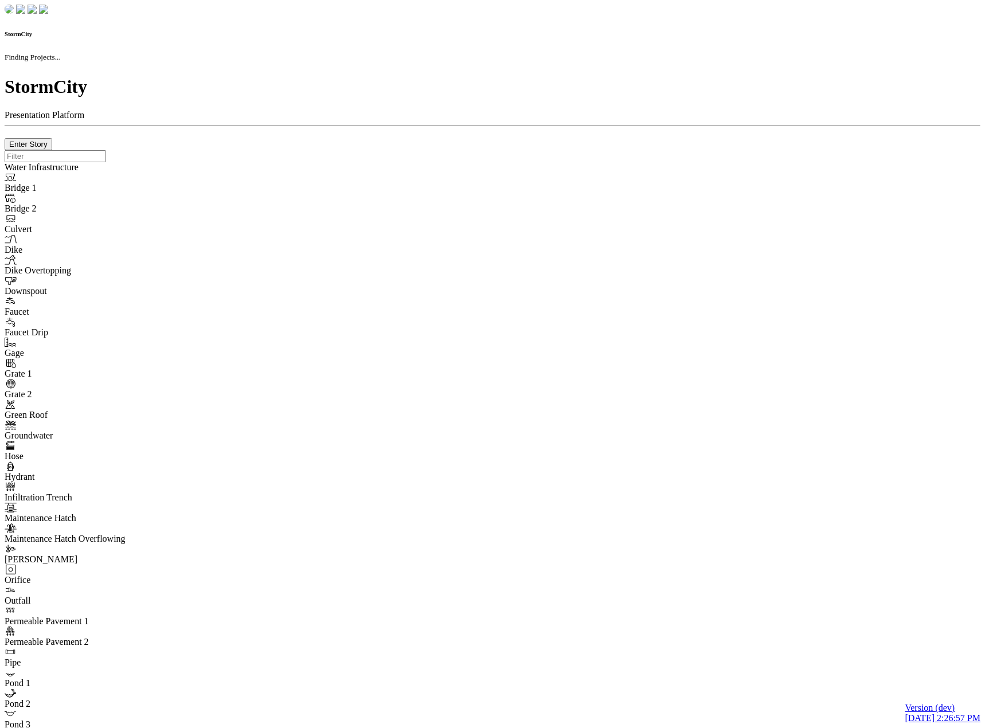
select select "CIRCLE"
checkbox input "true"
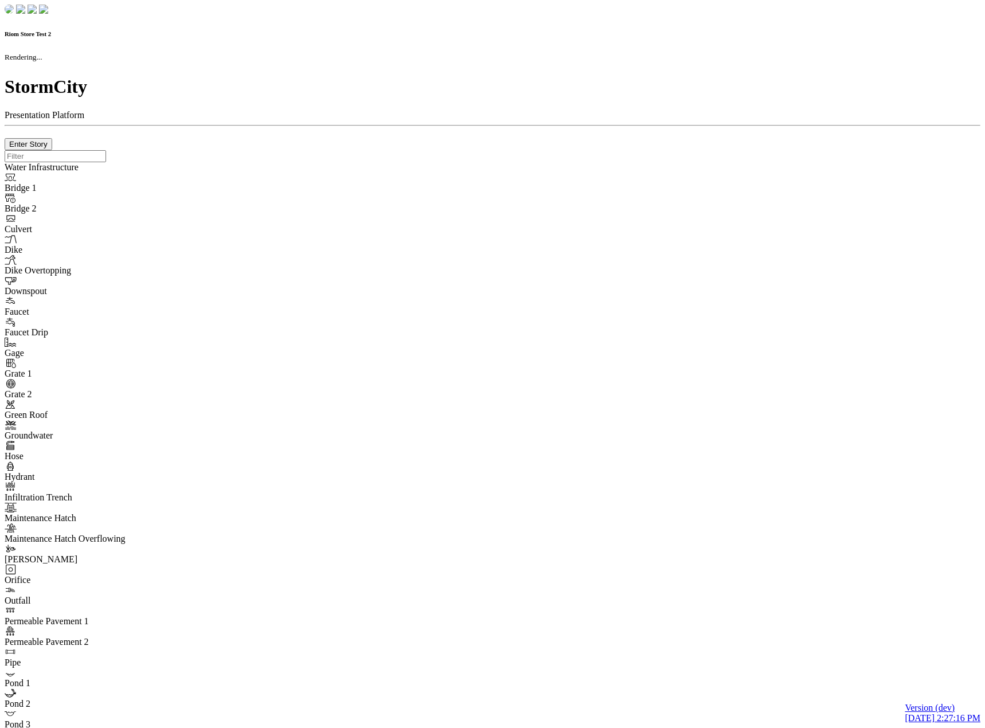
checkbox input "true"
type input "0m"
type textarea "Depth = 0"
checkbox input "true"
select select "CIRCLE"
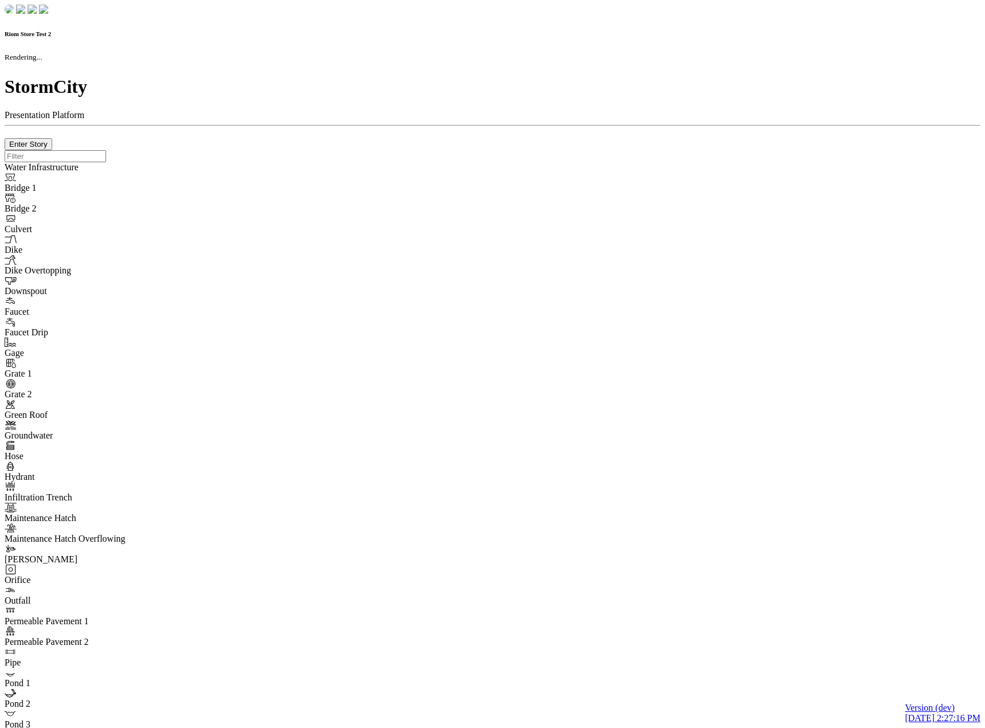
type input "7"
checkbox input "true"
type input "0"
type textarea "<i class="far fa-building"></i>"
type input "7"
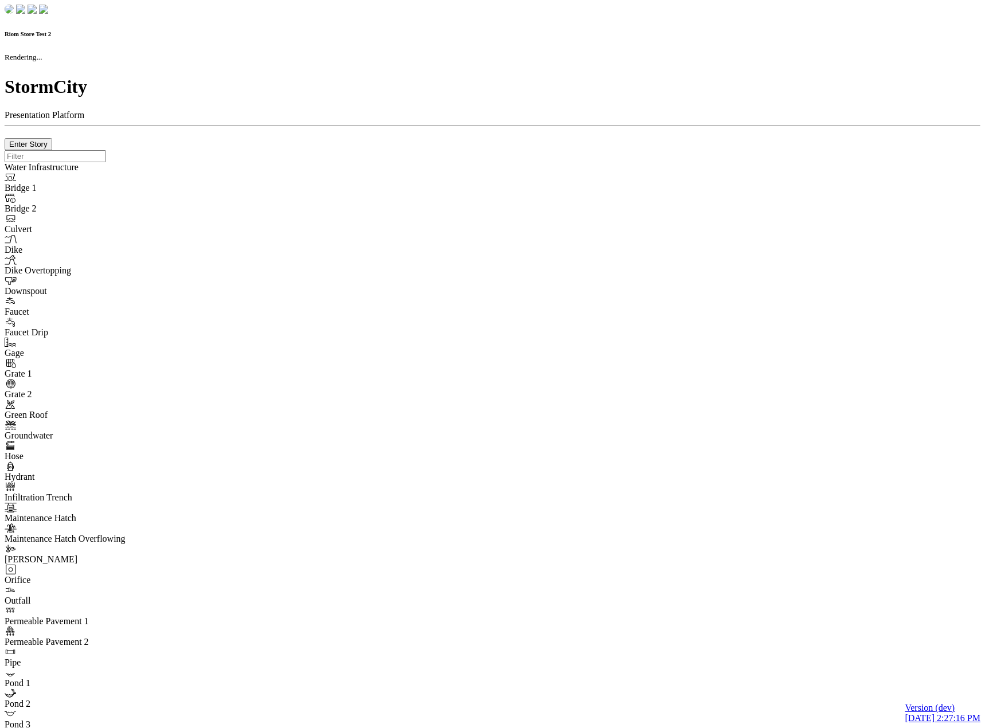
select select "None"
select select "CIRCLE"
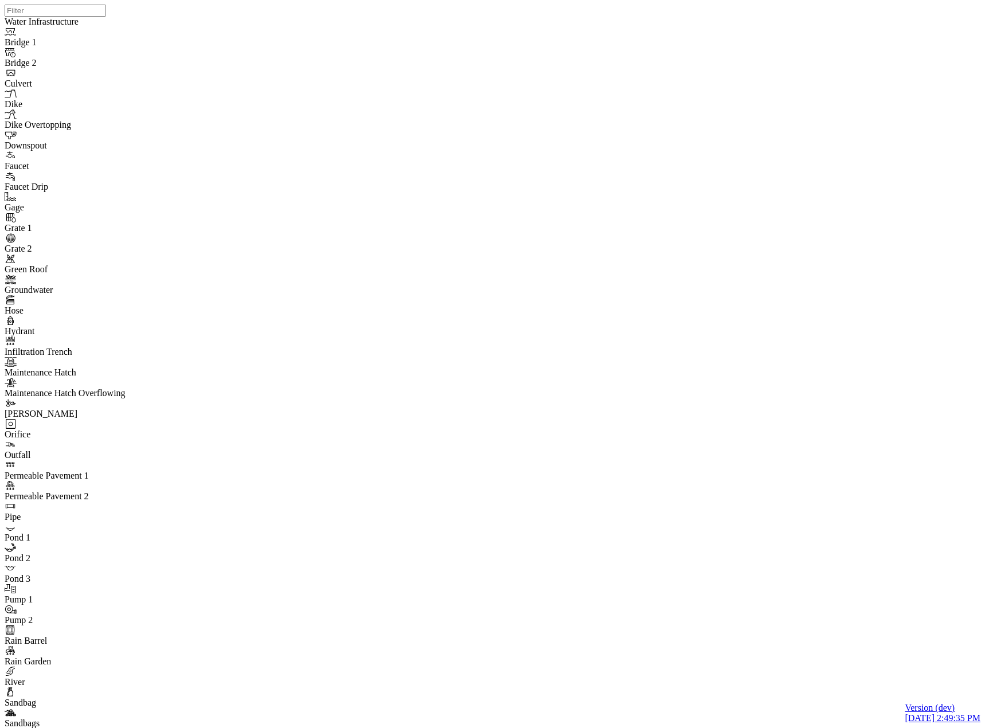
drag, startPoint x: 122, startPoint y: 436, endPoint x: 152, endPoint y: 402, distance: 45.0
click at [122, 435] on span "Manage Pins..." at bounding box center [135, 430] width 54 height 10
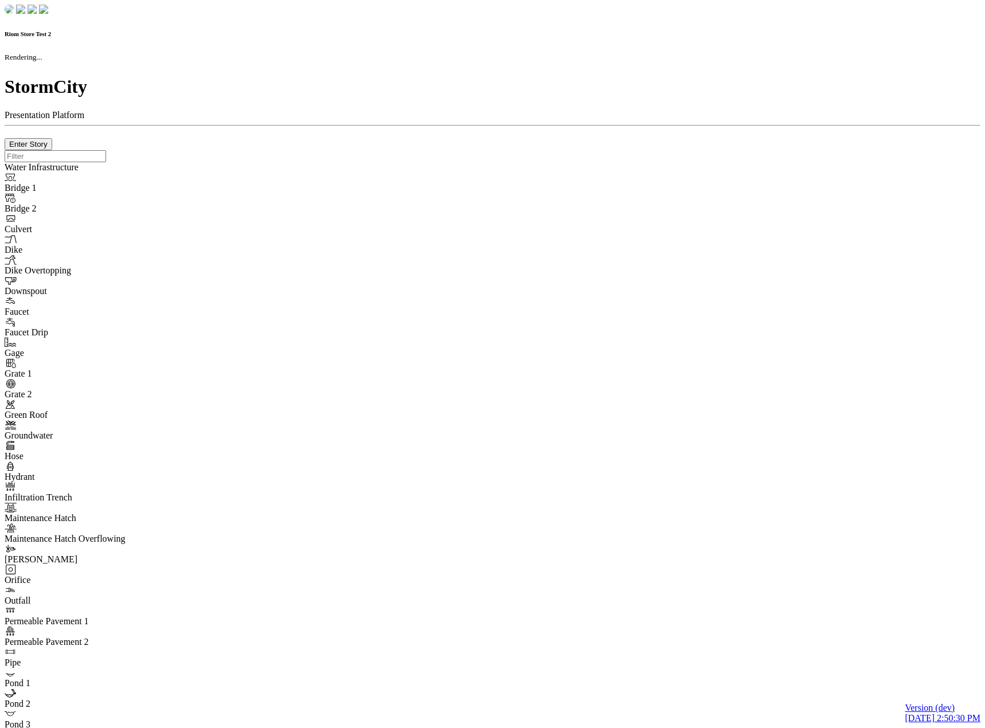
checkbox input "true"
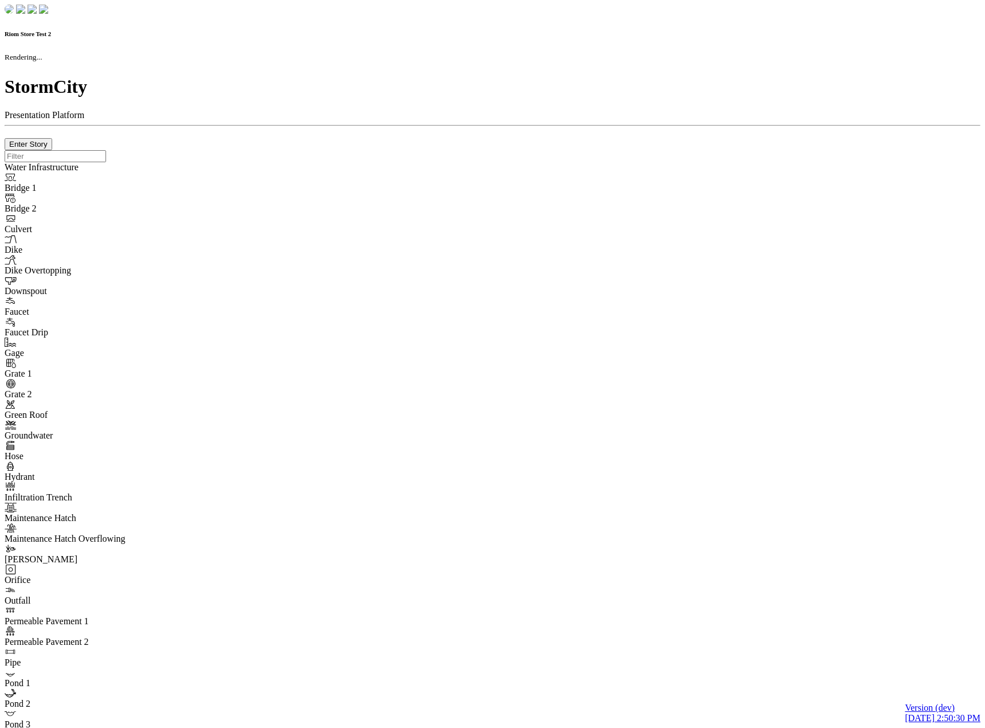
type input "0m"
type textarea "Depth = 0"
checkbox input "true"
select select "CIRCLE"
type input "7"
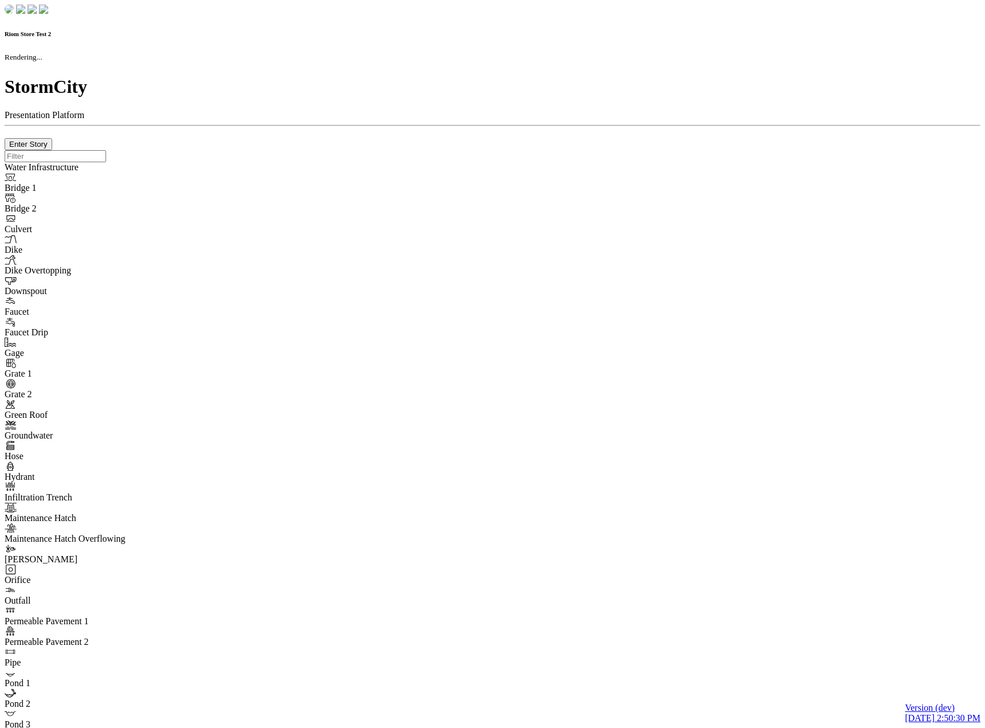
checkbox input "true"
type input "0"
select select "None"
type textarea "<i class="far fa-building"></i>"
type input "7"
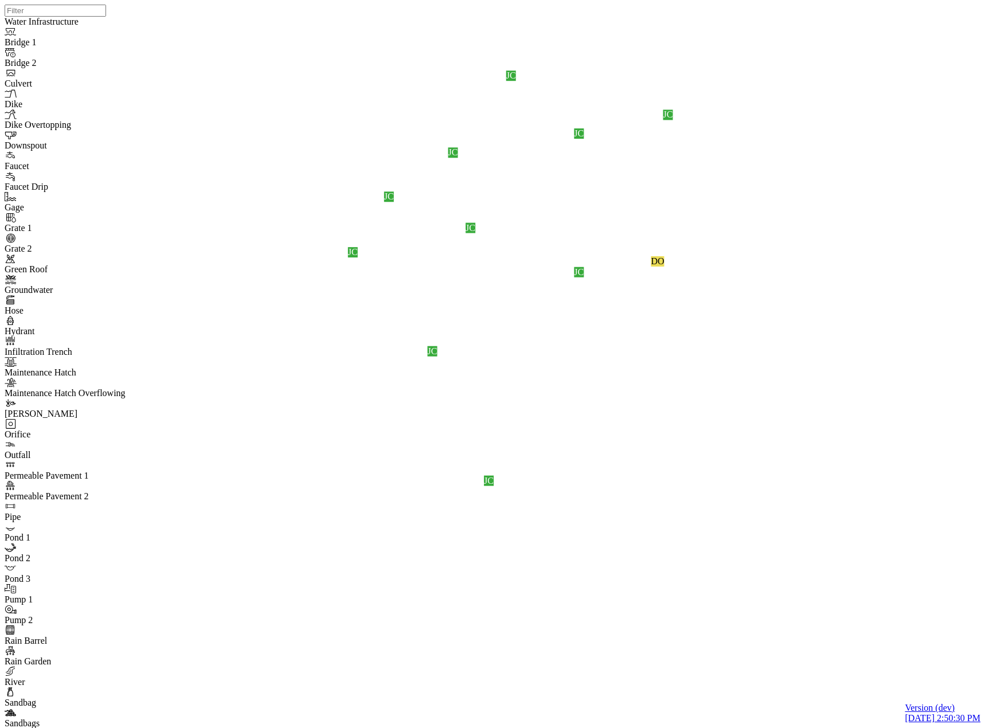
drag, startPoint x: 204, startPoint y: 158, endPoint x: 183, endPoint y: 124, distance: 40.1
click at [138, 435] on span "Manage Pins..." at bounding box center [135, 430] width 54 height 10
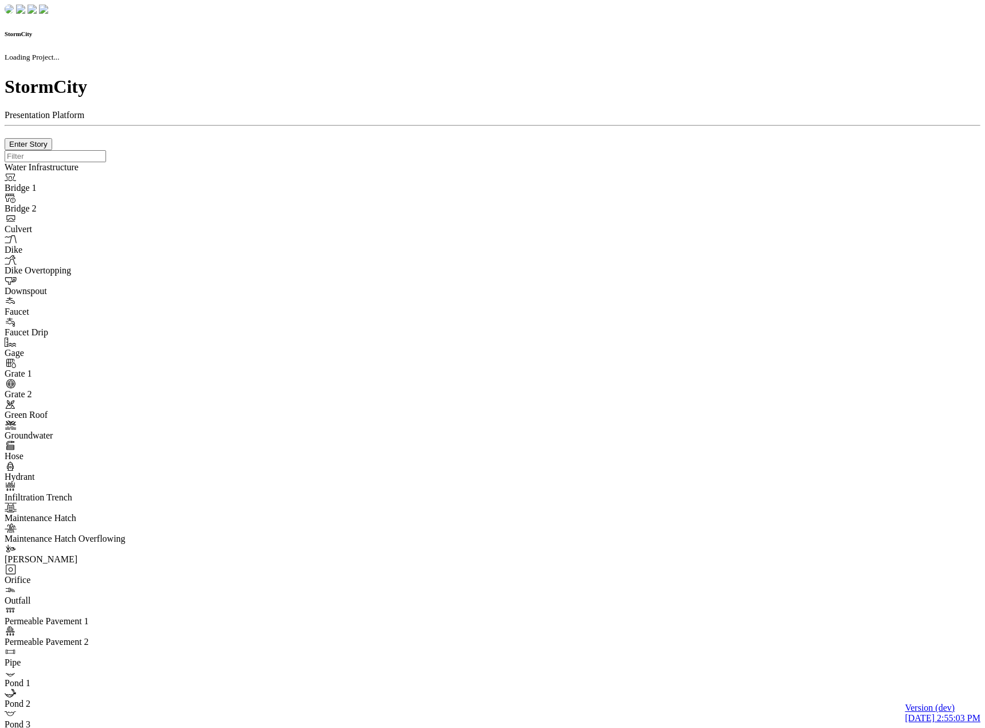
select select "CIRCLE"
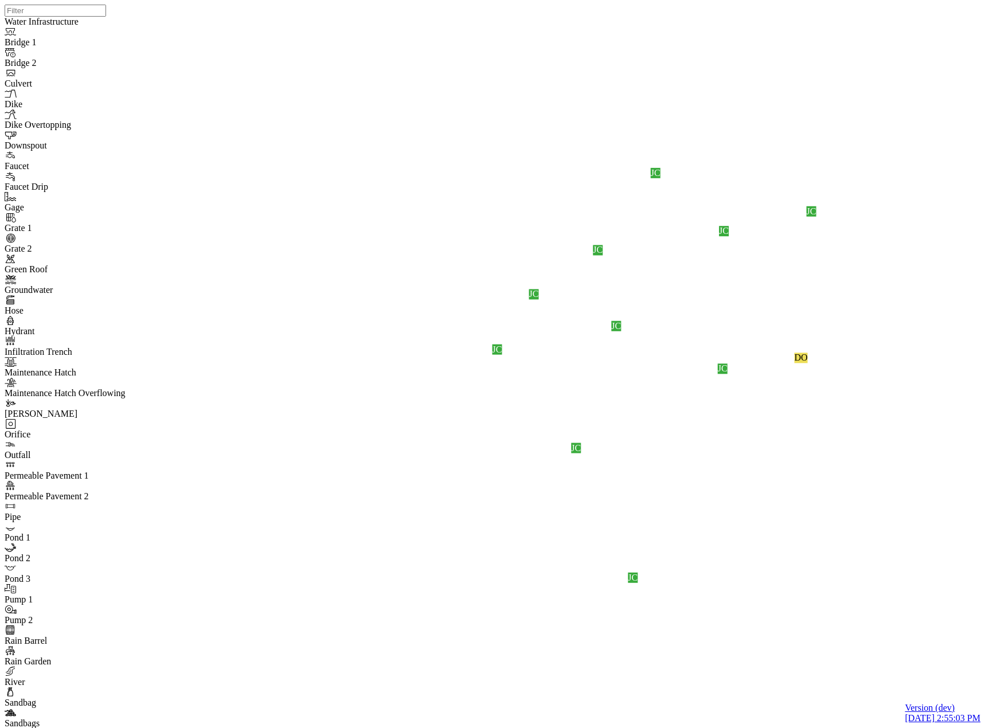
click at [606, 387] on div "JC JC JC JC JC DO JC JC JC JC JC" at bounding box center [497, 349] width 985 height 699
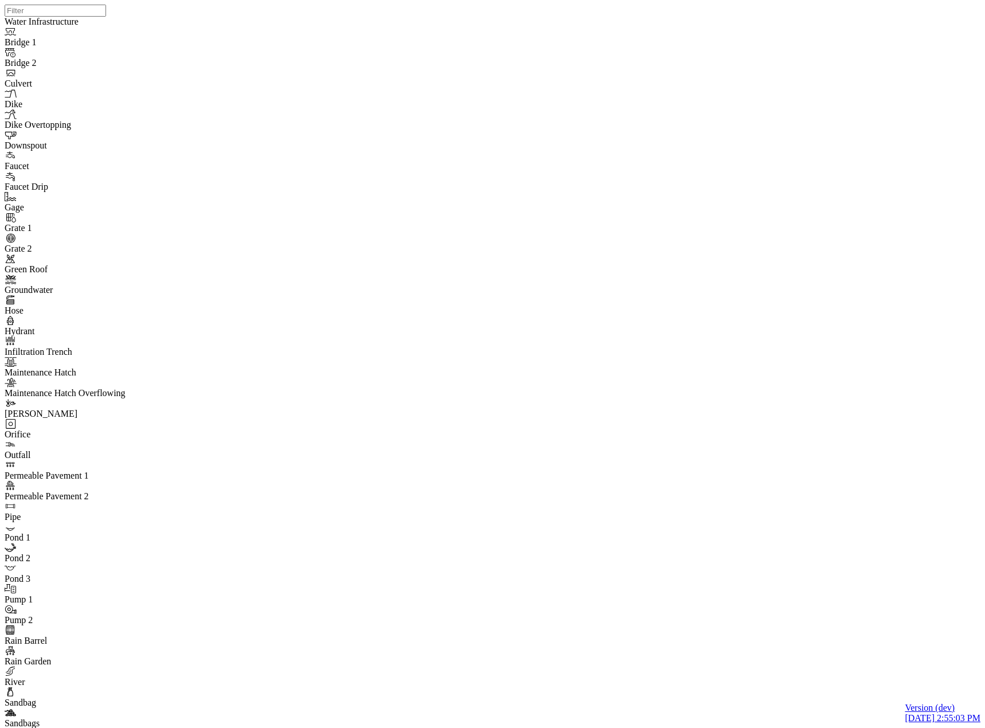
click at [574, 350] on div "JC JC JC JC JC DO JC JC JC JC JC" at bounding box center [497, 349] width 985 height 699
click at [570, 350] on div "JC JC JC JC JC DO JC JC JC JC JC" at bounding box center [497, 349] width 985 height 699
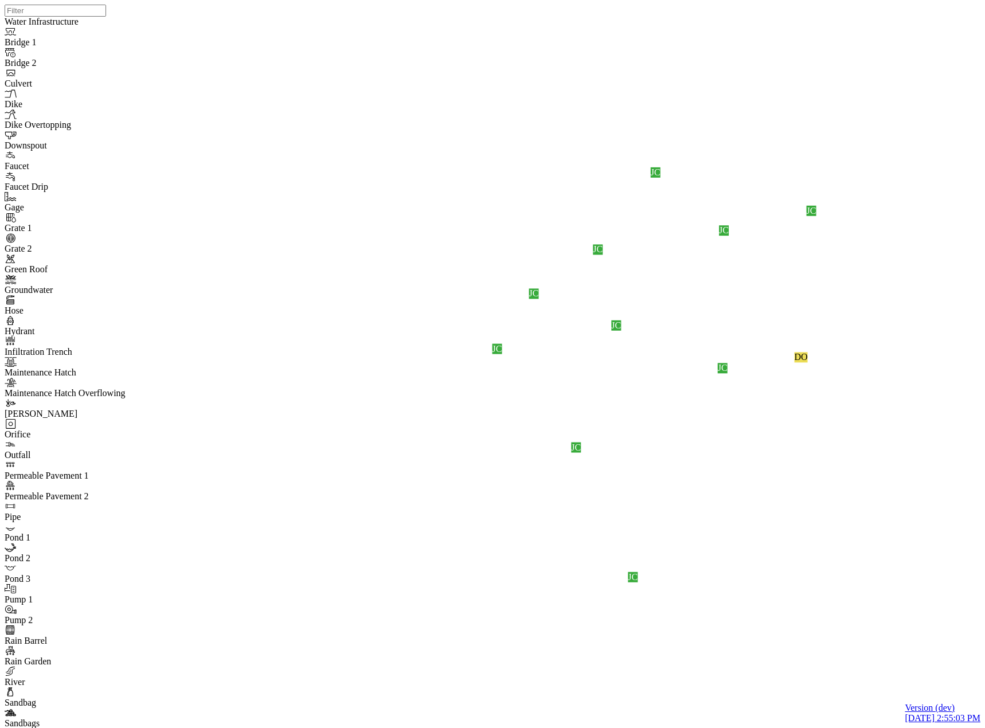
click at [760, 450] on div "JC JC JC JC JC DO JC JC JC JC JC" at bounding box center [497, 349] width 985 height 699
click at [734, 511] on div "JC JC JC JC JC DO JC JC JC JC JC" at bounding box center [497, 349] width 985 height 699
click at [754, 396] on div "JC JC JC JC JC DO JC JC JC JC JC" at bounding box center [497, 349] width 985 height 699
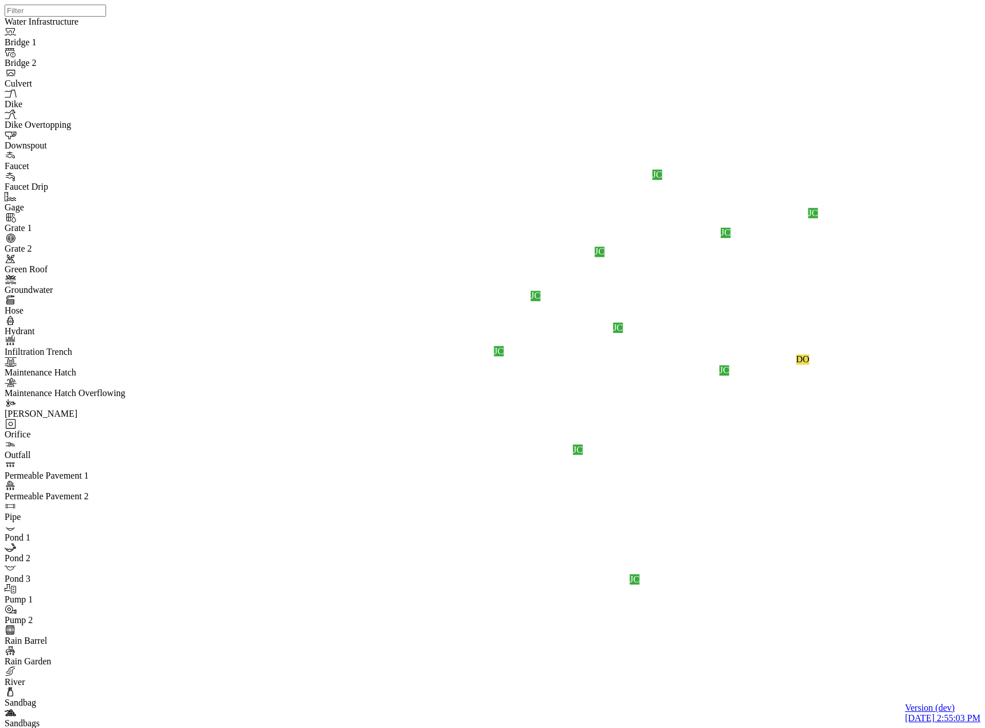
click at [612, 395] on div "JC JC JC JC JC DO JC JC JC JC JC" at bounding box center [497, 349] width 985 height 699
drag, startPoint x: 56, startPoint y: 155, endPoint x: 143, endPoint y: 2, distance: 175.8
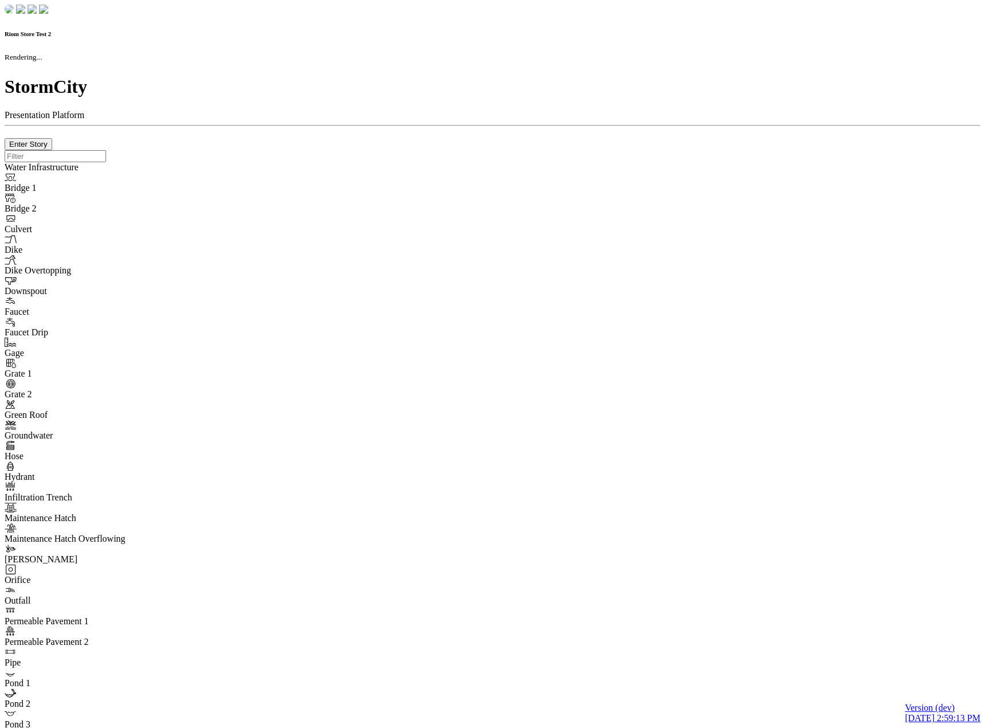
checkbox input "true"
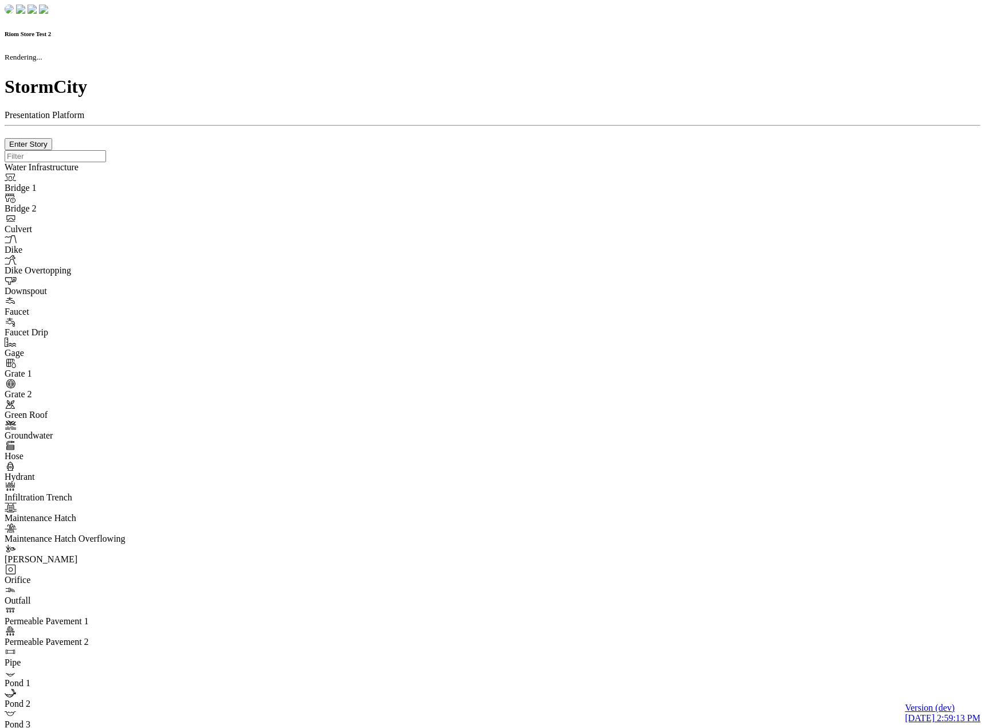
type input "0m"
type textarea "Depth = 0"
checkbox input "true"
select select "CIRCLE"
type input "7"
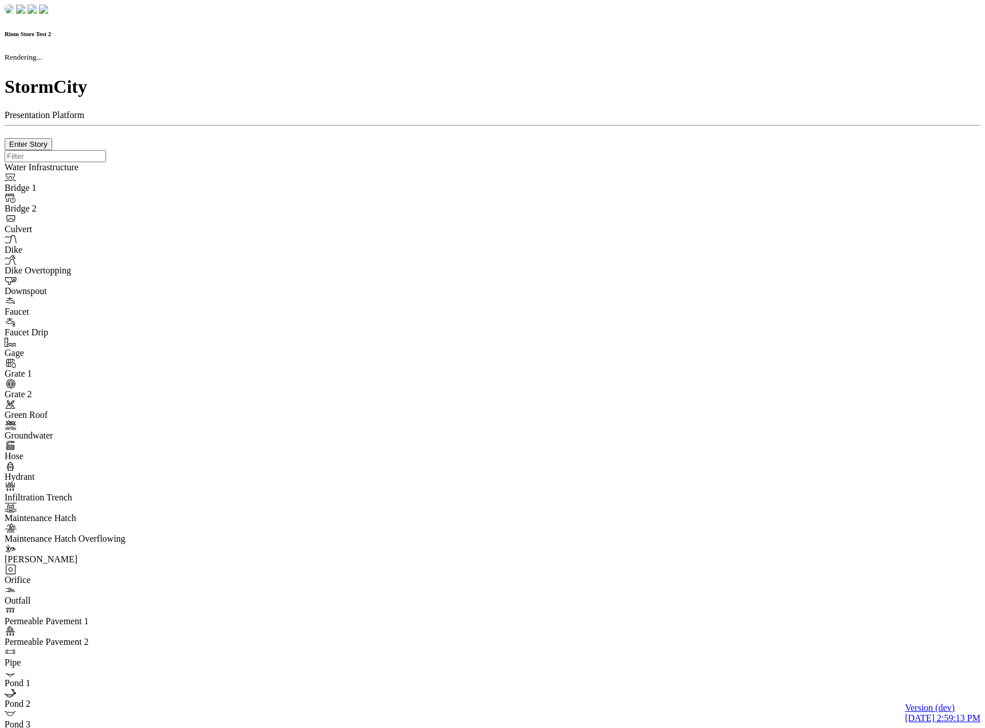
checkbox input "true"
type input "0"
select select "None"
type textarea "<i class="far fa-building"></i>"
type input "7"
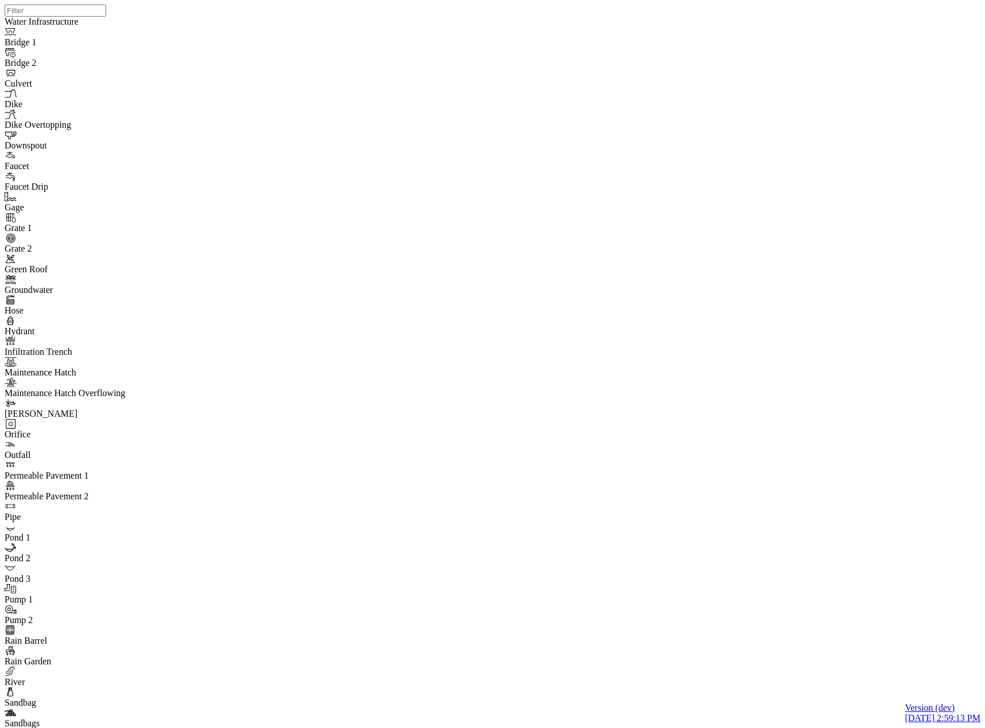
click at [483, 309] on div "JC JC JC JC JC DO JC JC JC JC JC" at bounding box center [497, 349] width 985 height 699
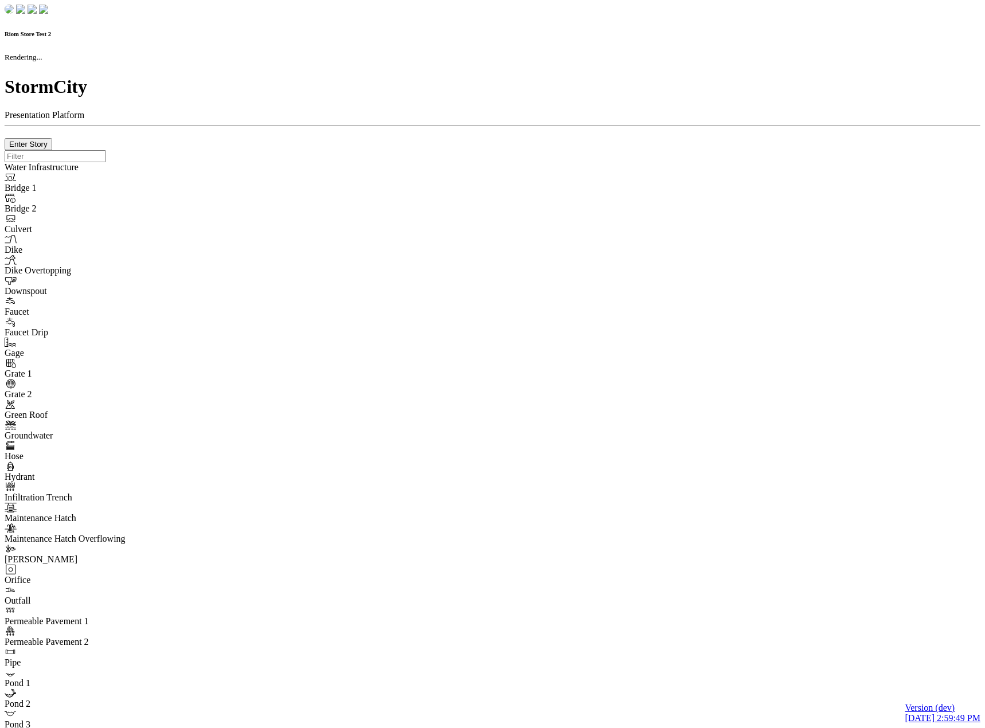
checkbox input "true"
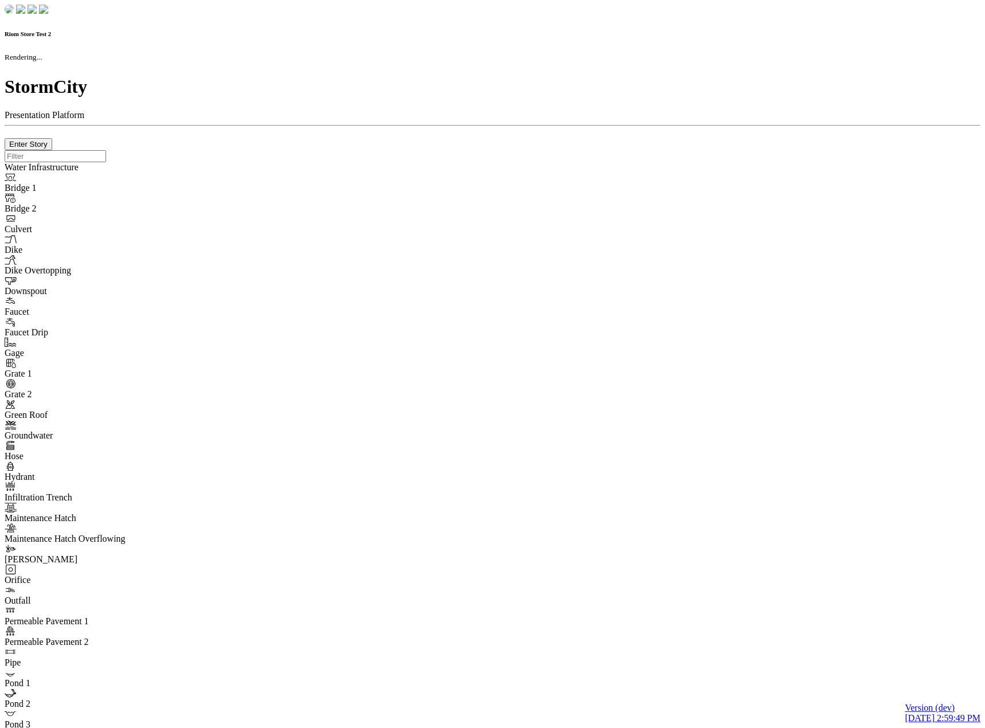
type input "0m"
type textarea "Depth = 0"
checkbox input "true"
select select "CIRCLE"
type input "7"
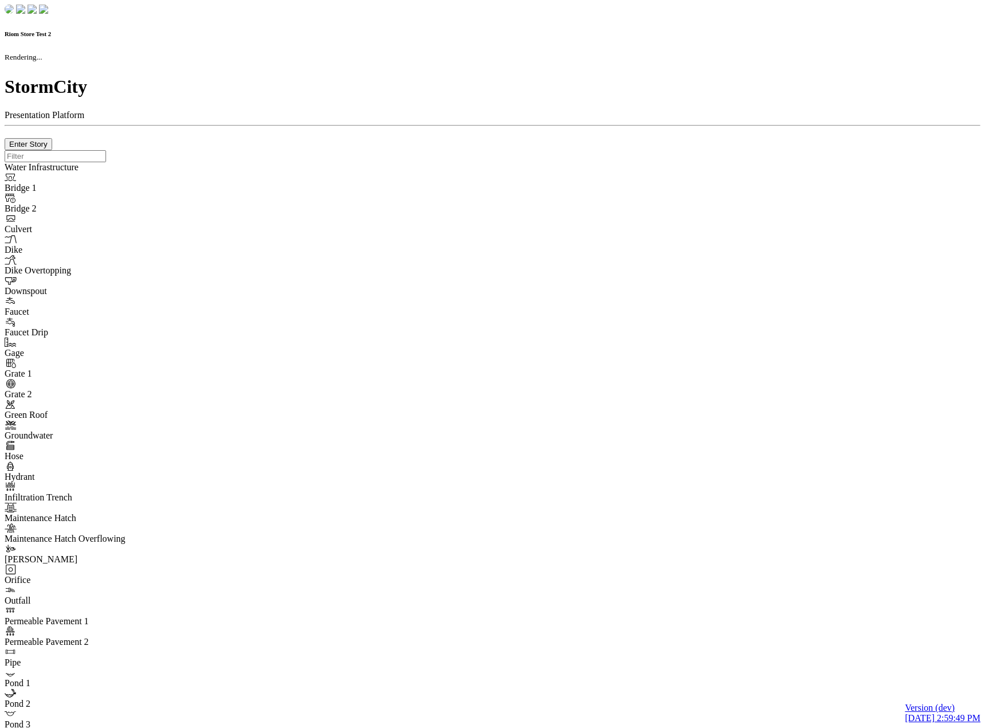
checkbox input "true"
type input "0"
type textarea "<i class="far fa-building"></i>"
select select "None"
type input "7"
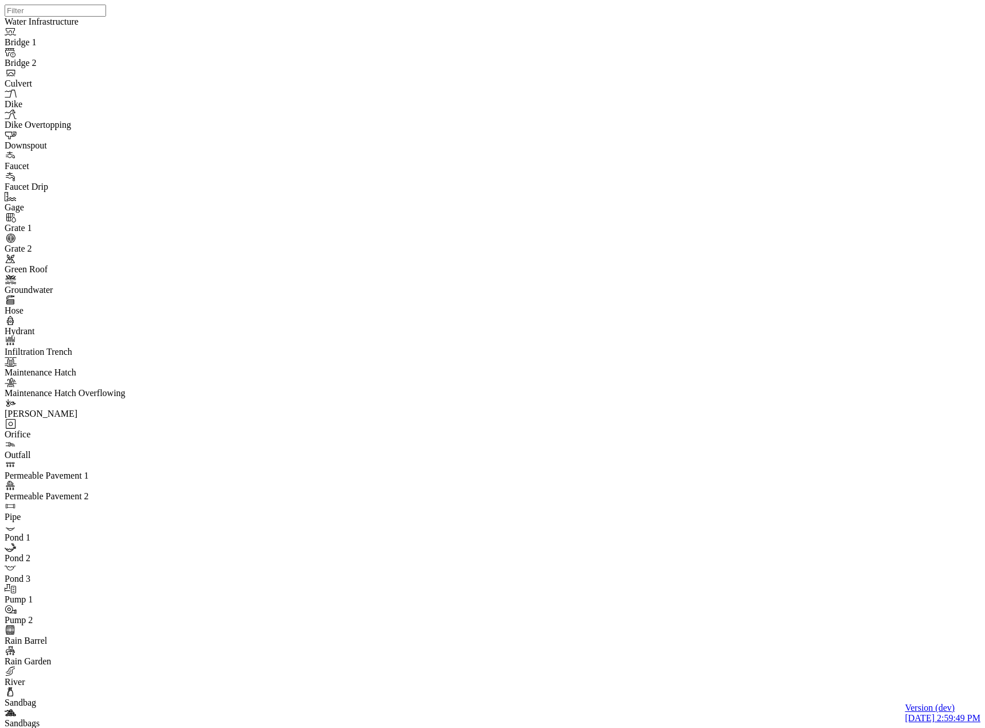
click at [484, 310] on div at bounding box center [497, 349] width 985 height 699
